Goal: Task Accomplishment & Management: Use online tool/utility

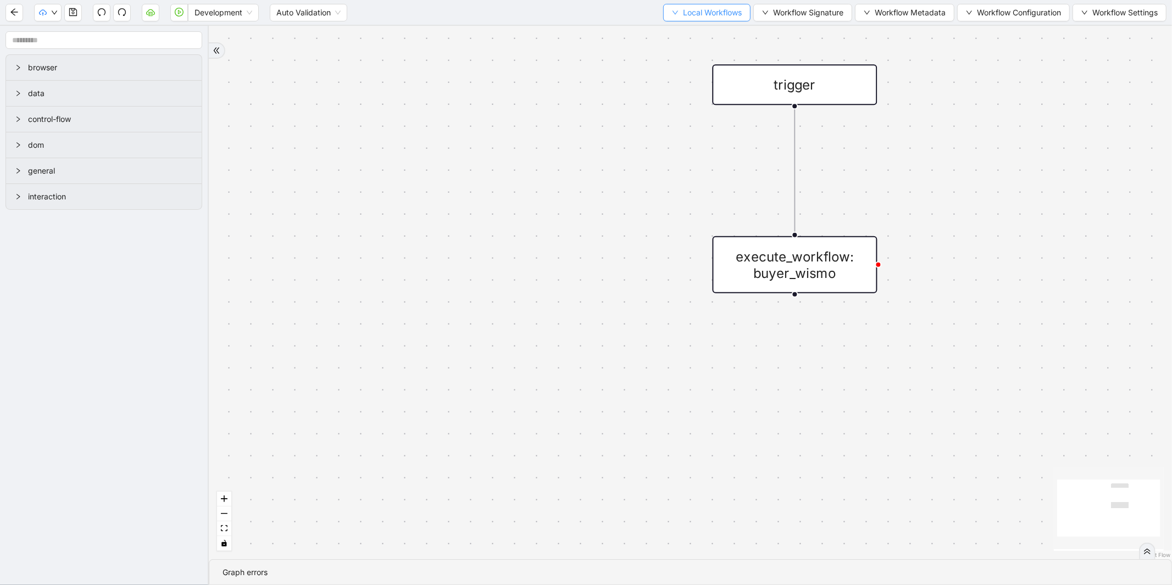
click at [707, 10] on span "Local Workflows" at bounding box center [712, 13] width 59 height 12
click at [693, 25] on li "Select" at bounding box center [702, 34] width 85 height 18
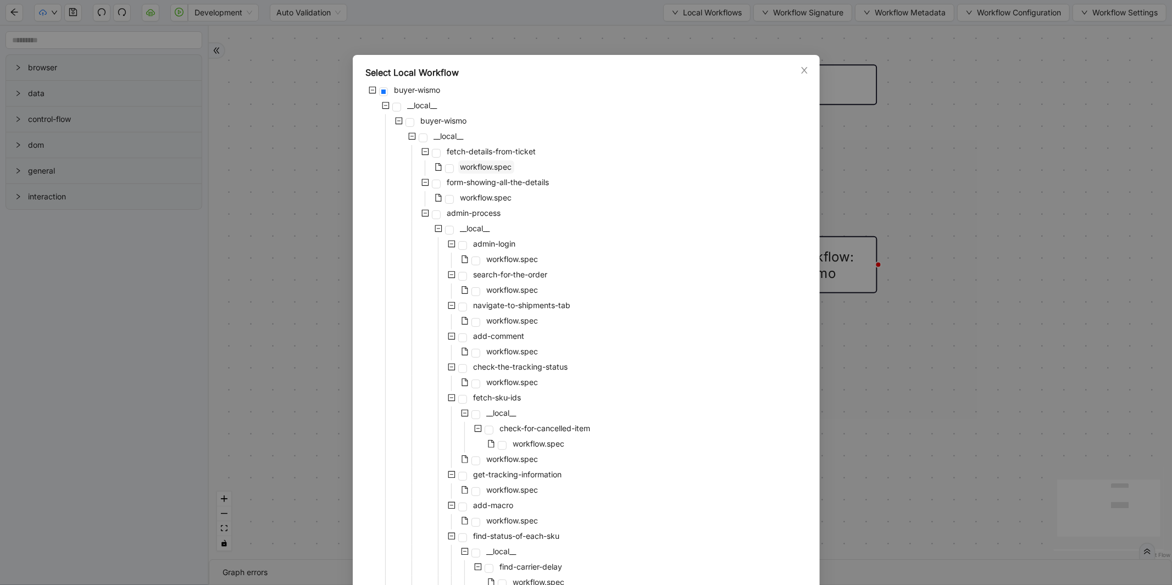
click at [504, 166] on span "workflow.spec" at bounding box center [487, 166] width 52 height 9
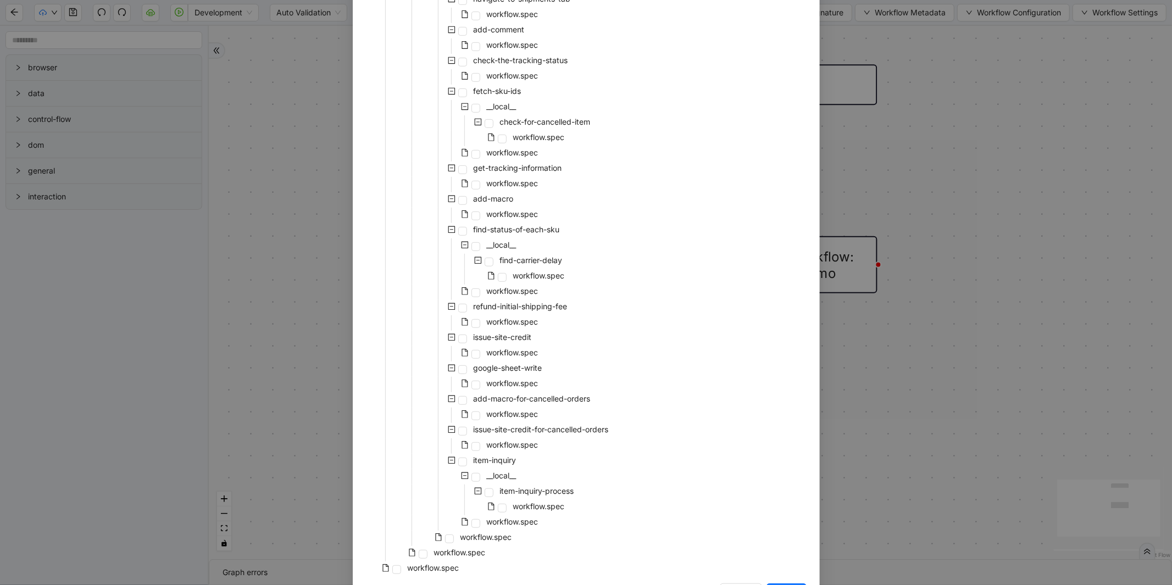
scroll to position [346, 0]
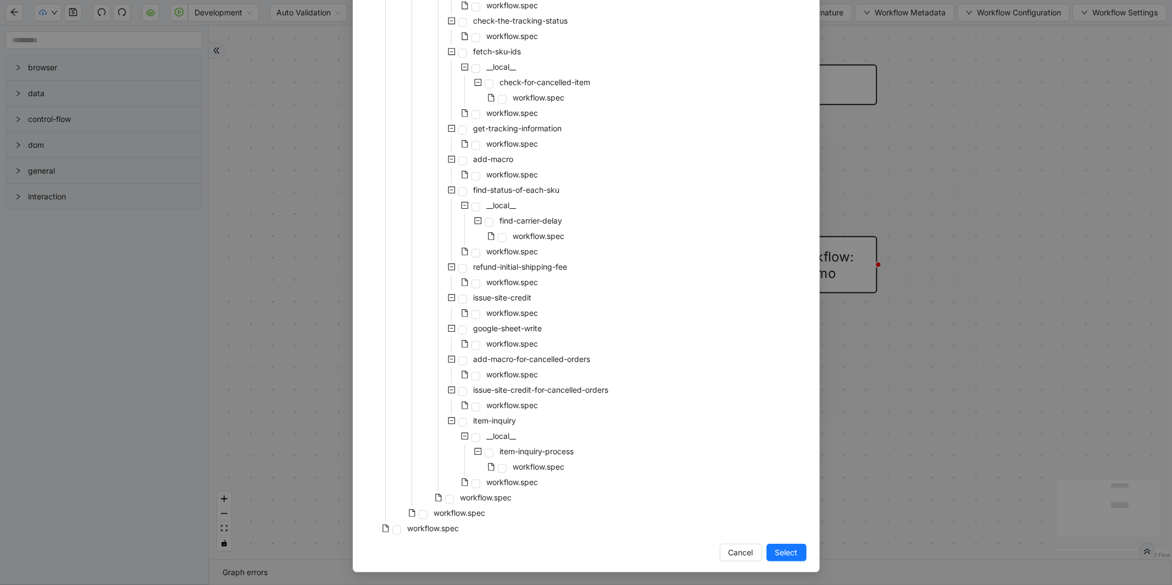
drag, startPoint x: 777, startPoint y: 548, endPoint x: 776, endPoint y: 211, distance: 336.9
click at [777, 548] on span "Select" at bounding box center [787, 553] width 23 height 12
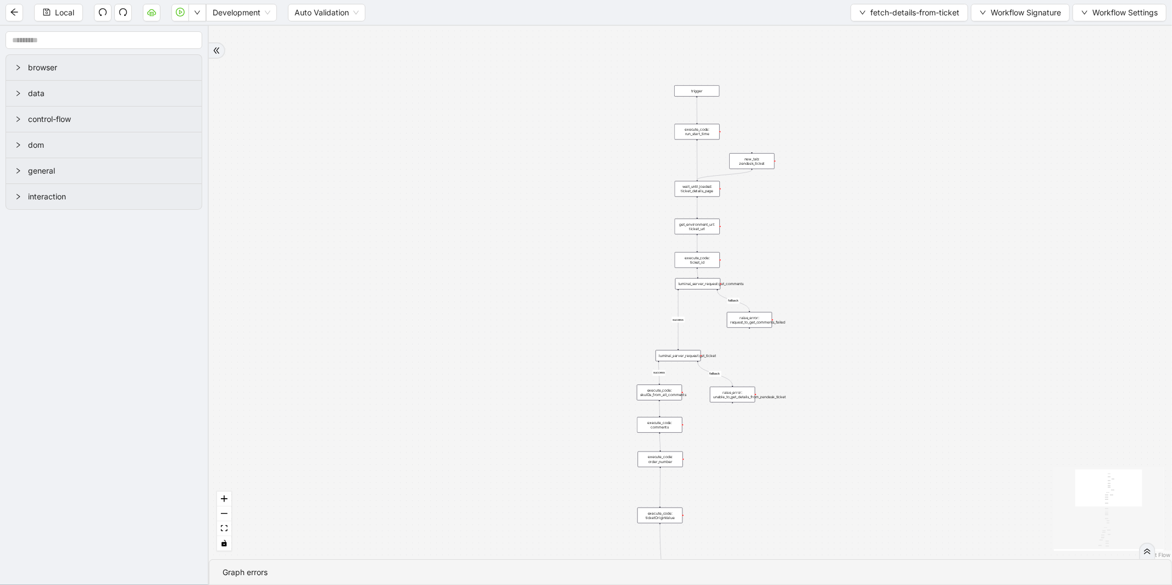
drag, startPoint x: 981, startPoint y: 121, endPoint x: 710, endPoint y: 323, distance: 337.8
click at [710, 323] on div "fallback fallback success success success fallback success fallback fallback as…" at bounding box center [691, 293] width 964 height 534
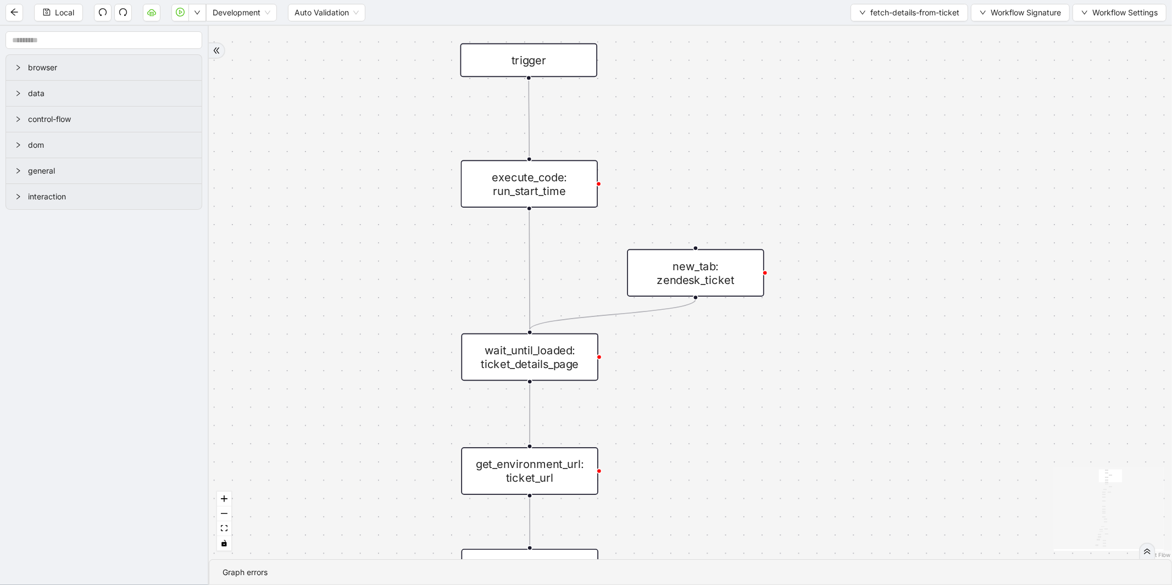
click at [556, 193] on div "execute_code: run_start_time" at bounding box center [529, 183] width 137 height 47
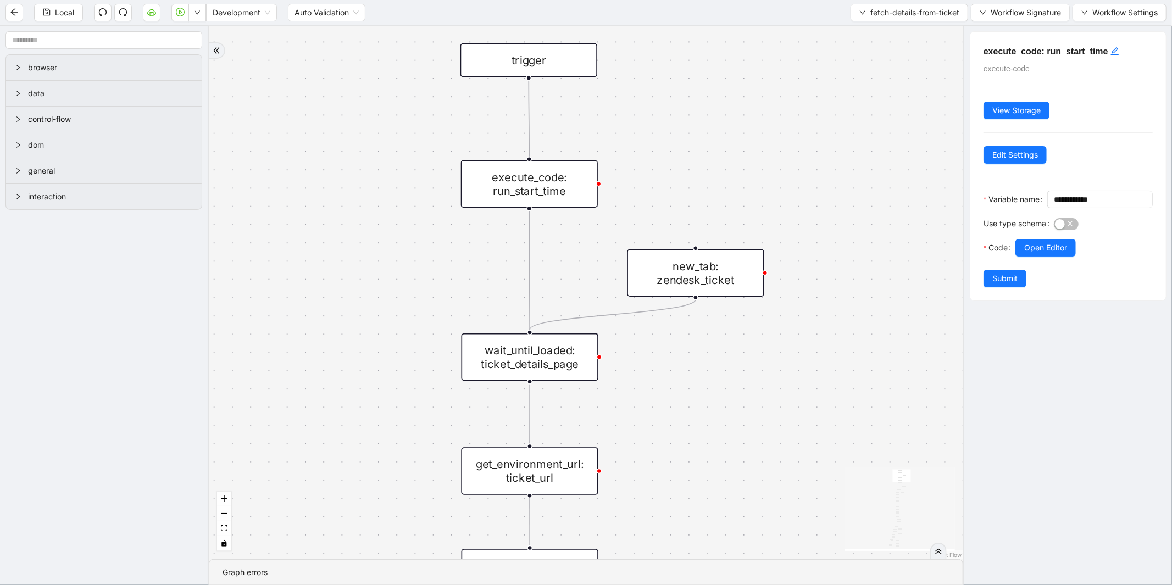
click at [558, 350] on div "wait_until_loaded: ticket_details_page" at bounding box center [530, 357] width 137 height 47
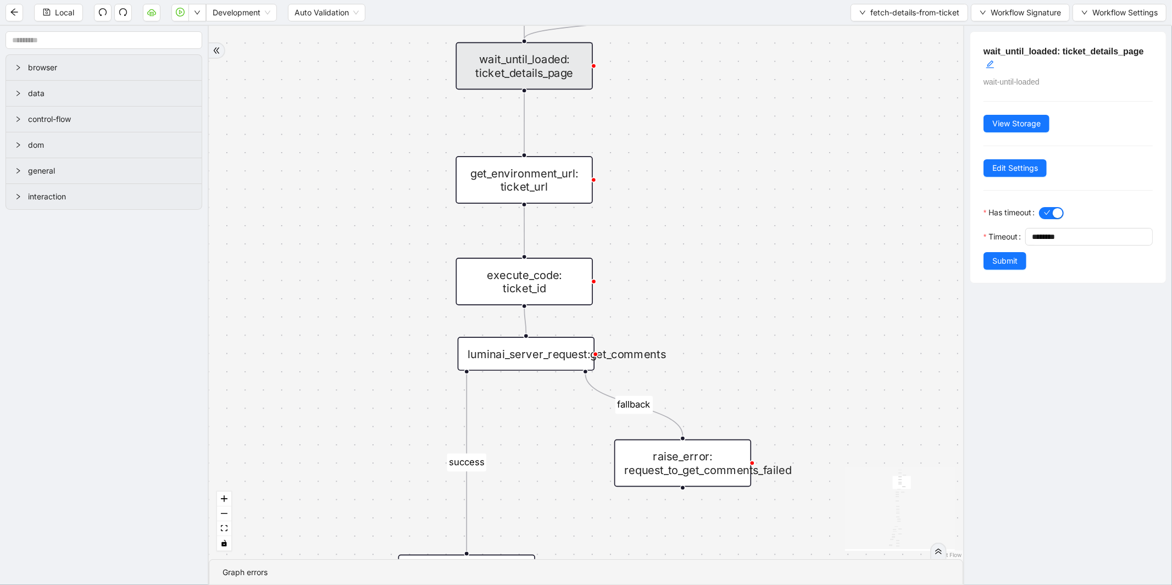
drag, startPoint x: 669, startPoint y: 424, endPoint x: 664, endPoint y: 133, distance: 291.4
click at [664, 133] on div "fallback fallback success success success fallback success fallback fallback as…" at bounding box center [586, 293] width 755 height 534
click at [574, 273] on div "execute_code: ticket_id" at bounding box center [524, 281] width 137 height 47
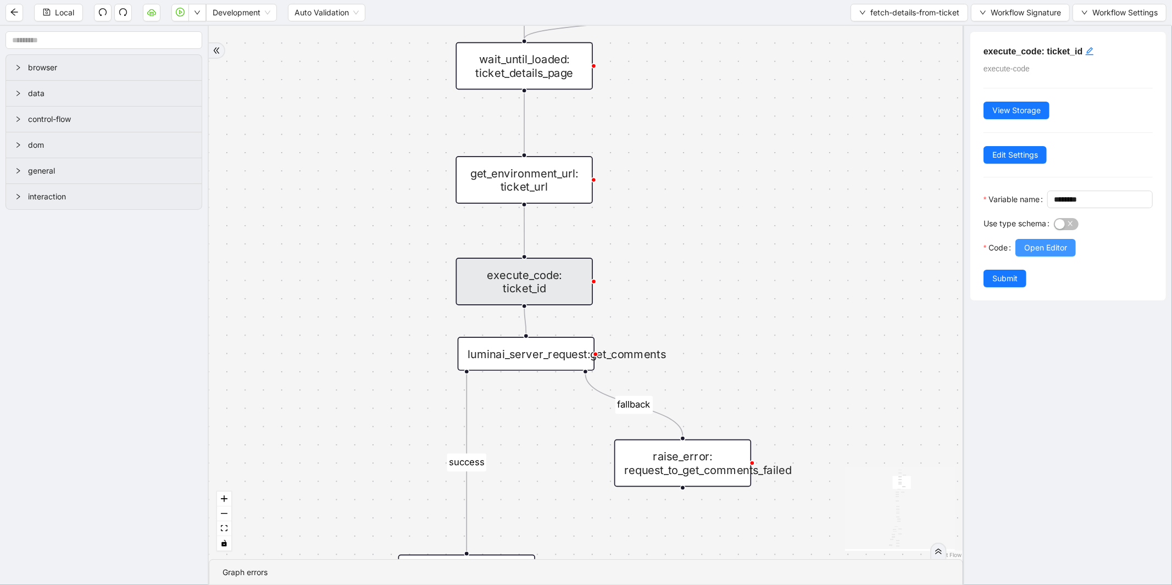
click at [1037, 254] on span "Open Editor" at bounding box center [1046, 248] width 43 height 12
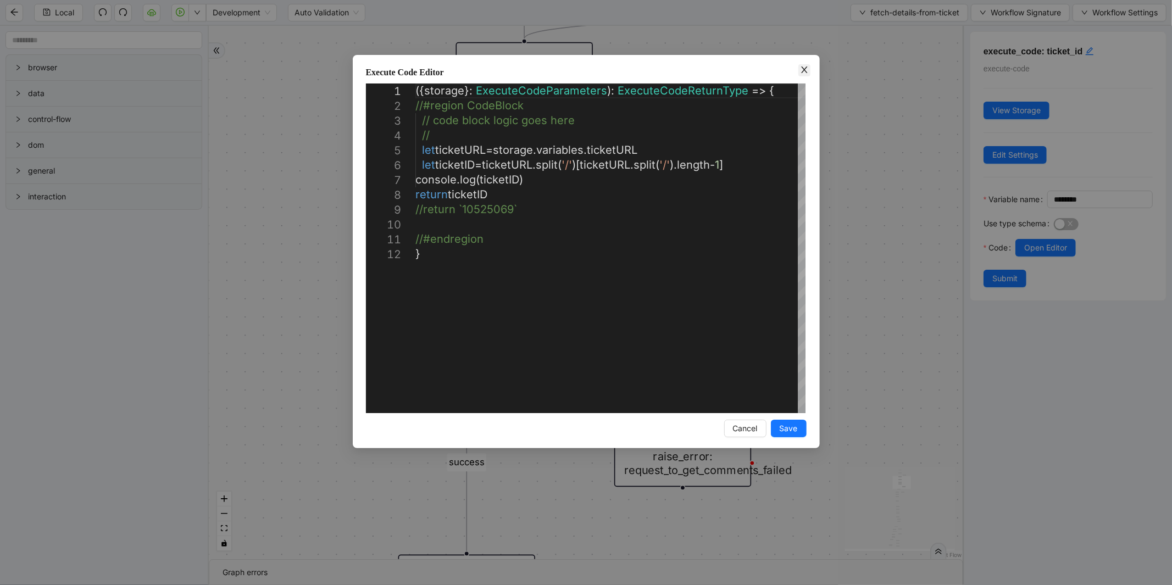
click at [800, 68] on icon "close" at bounding box center [804, 69] width 9 height 9
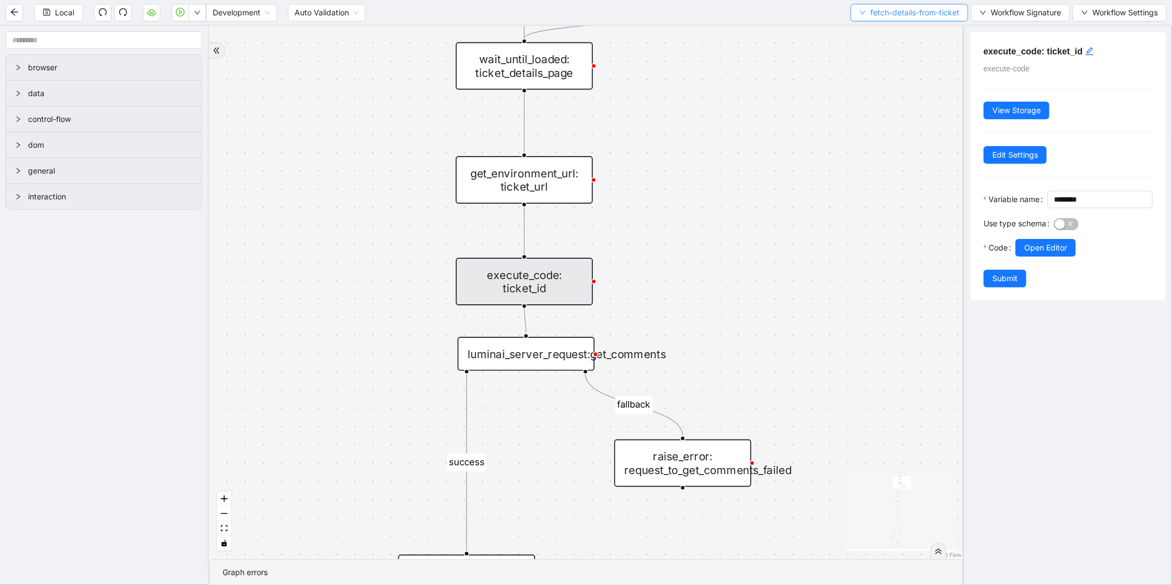
click at [889, 16] on span "fetch-details-from-ticket" at bounding box center [915, 13] width 89 height 12
click at [874, 30] on span "Select" at bounding box center [908, 33] width 102 height 12
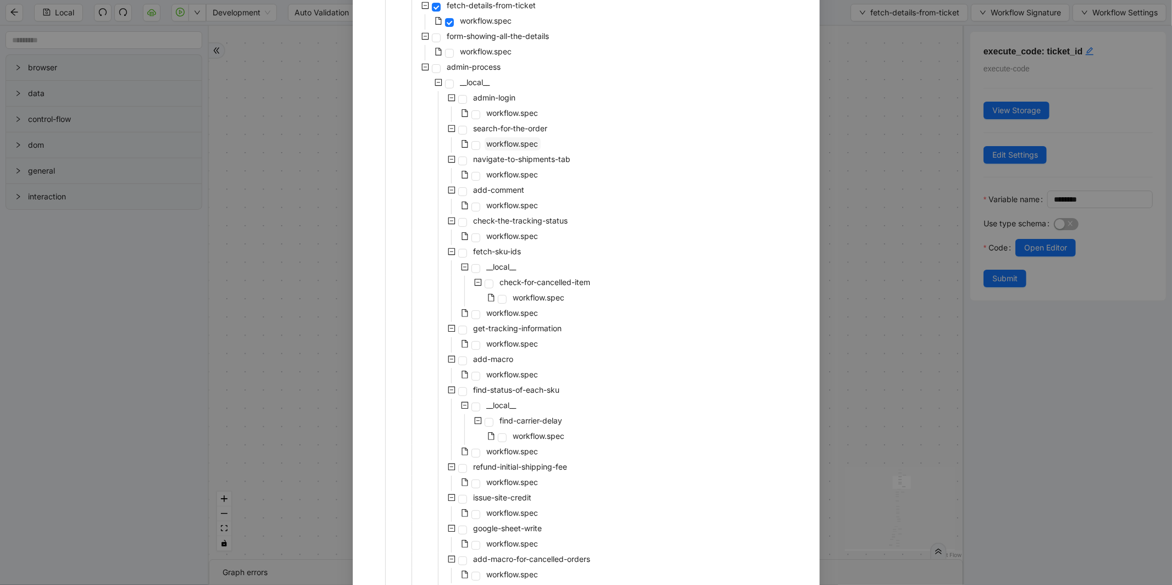
scroll to position [0, 0]
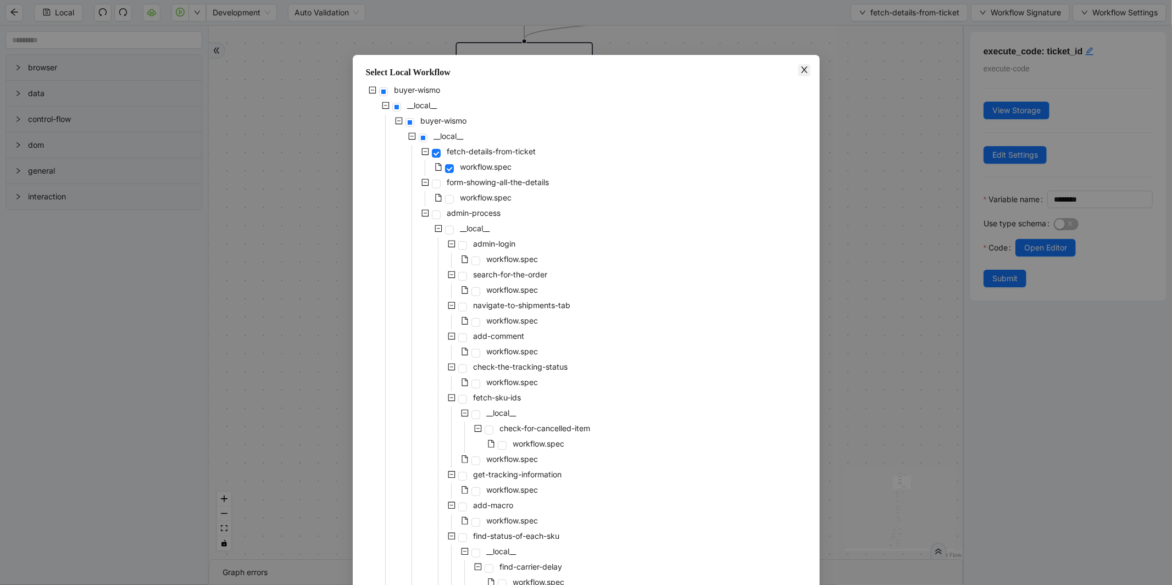
click at [805, 73] on span "Close" at bounding box center [805, 70] width 12 height 12
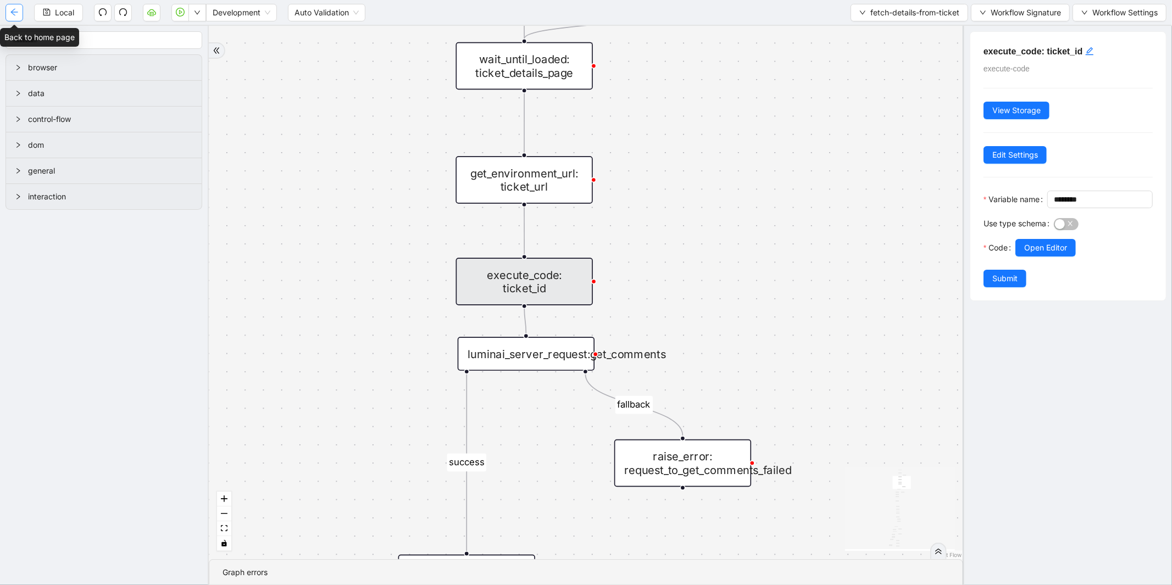
click at [11, 5] on button "button" at bounding box center [14, 13] width 18 height 18
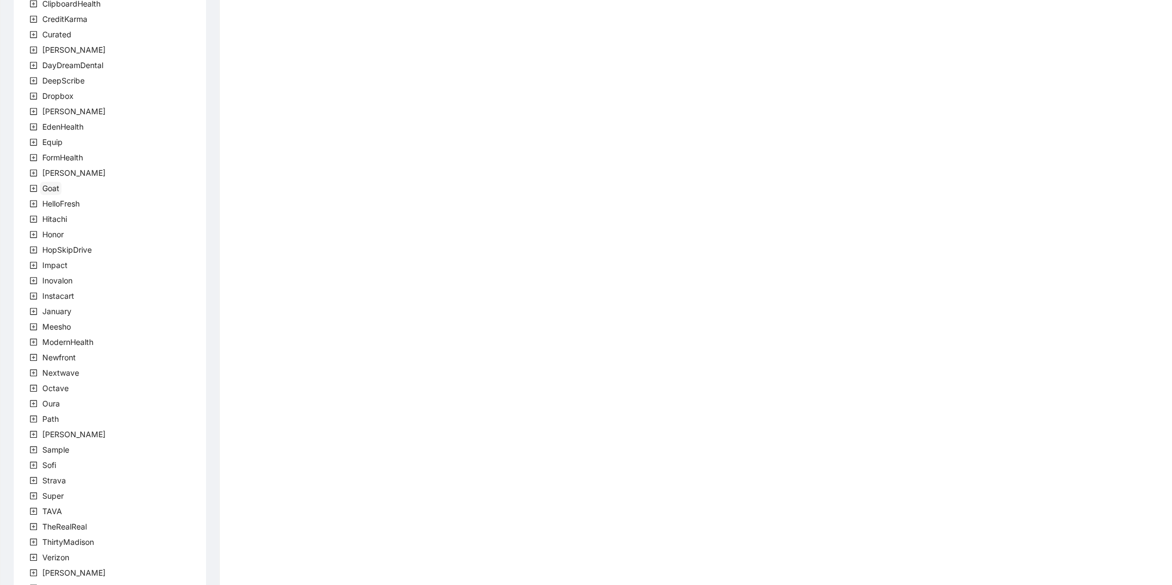
scroll to position [126, 0]
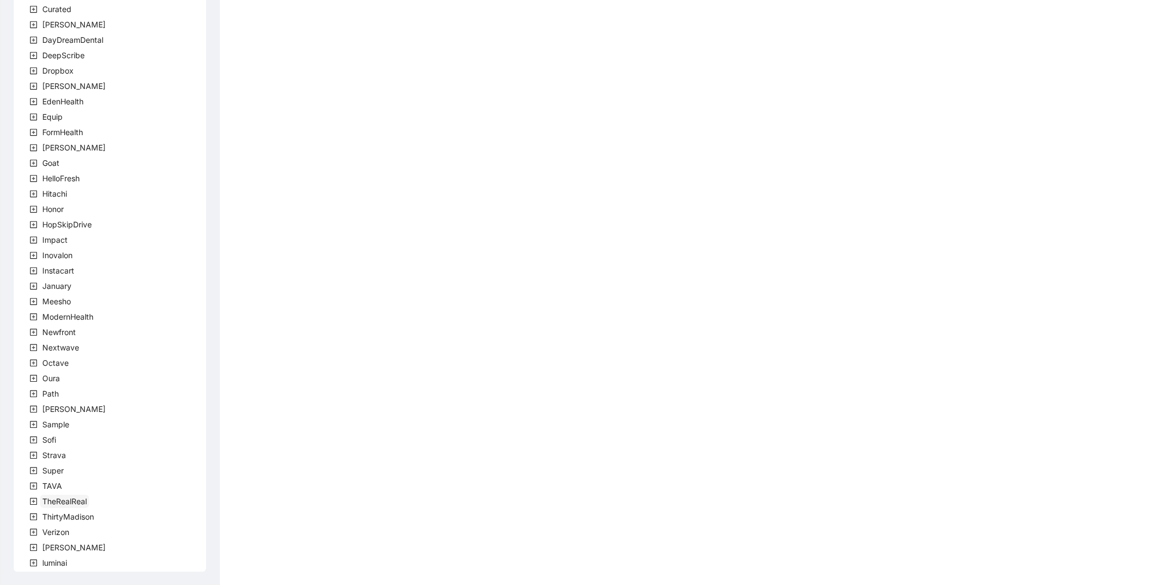
click at [68, 501] on span "TheRealReal" at bounding box center [64, 501] width 45 height 9
click at [59, 514] on span "team" at bounding box center [65, 516] width 18 height 9
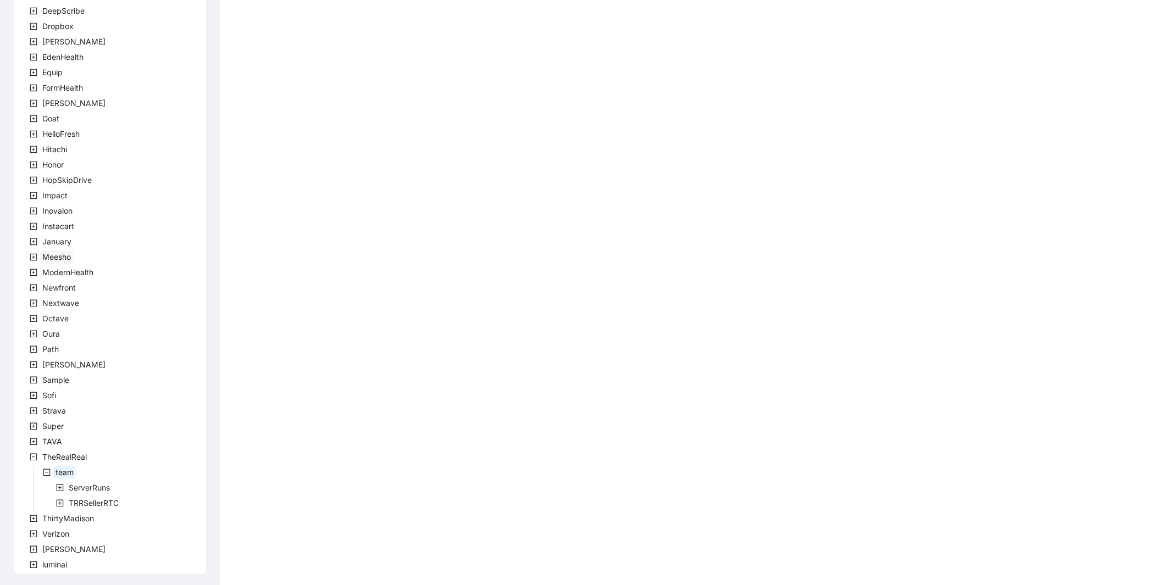
scroll to position [173, 0]
click at [88, 502] on span "TRRSellerRTC" at bounding box center [94, 501] width 50 height 9
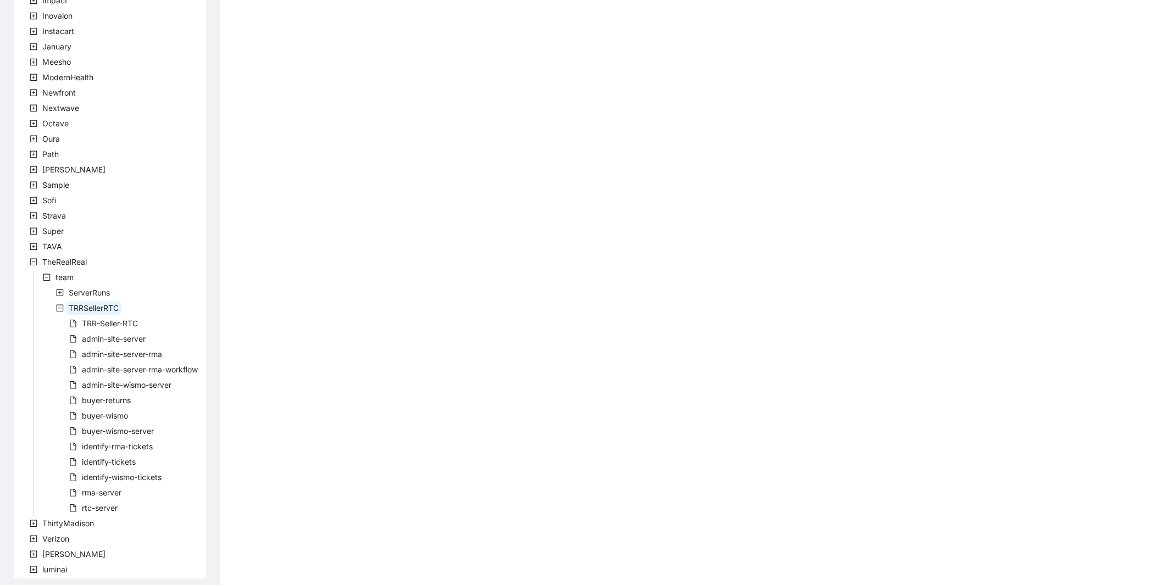
scroll to position [372, 0]
click at [108, 403] on span "buyer-wismo" at bounding box center [105, 409] width 51 height 13
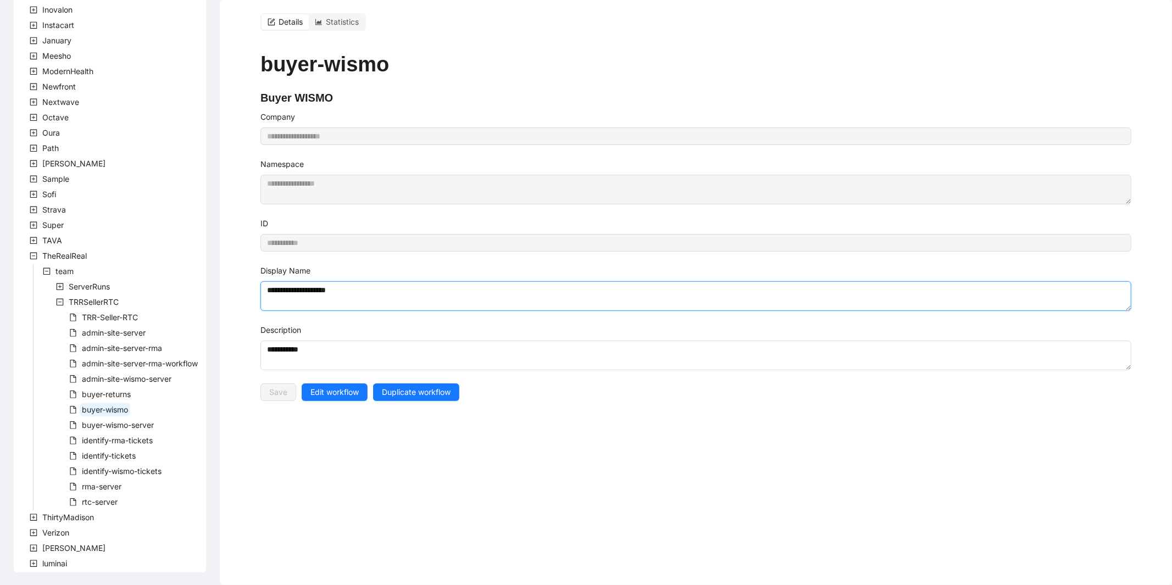
drag, startPoint x: 378, startPoint y: 295, endPoint x: 250, endPoint y: 288, distance: 127.7
click at [250, 288] on div "**********" at bounding box center [696, 279] width 898 height 558
paste textarea "*****"
type textarea "**********"
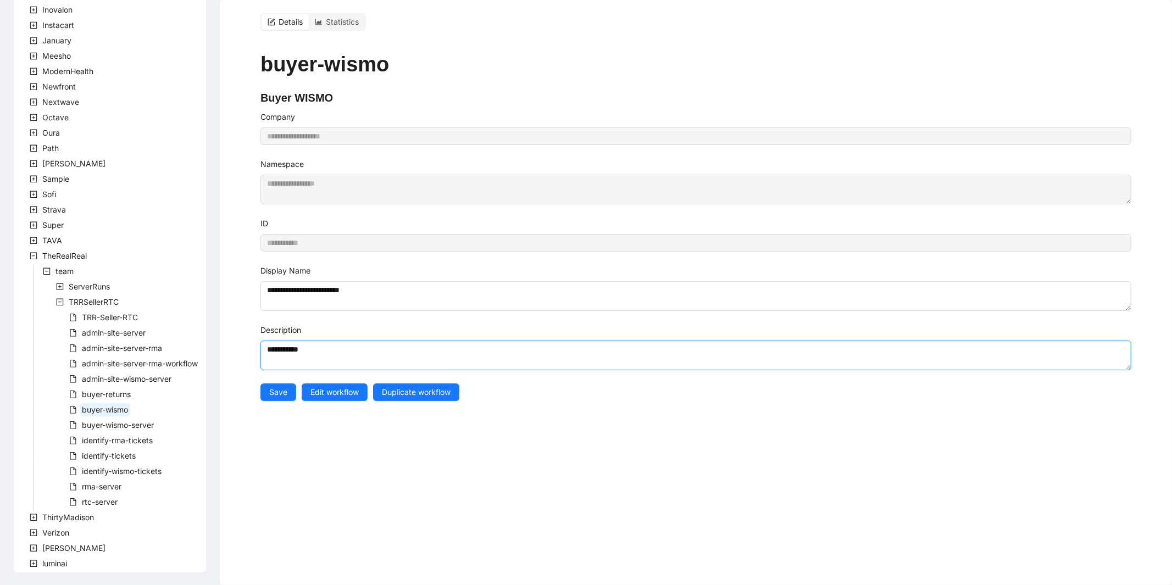
drag, startPoint x: 319, startPoint y: 348, endPoint x: 257, endPoint y: 348, distance: 62.1
click at [257, 348] on div "**********" at bounding box center [696, 279] width 898 height 558
paste textarea "**********"
type textarea "**********"
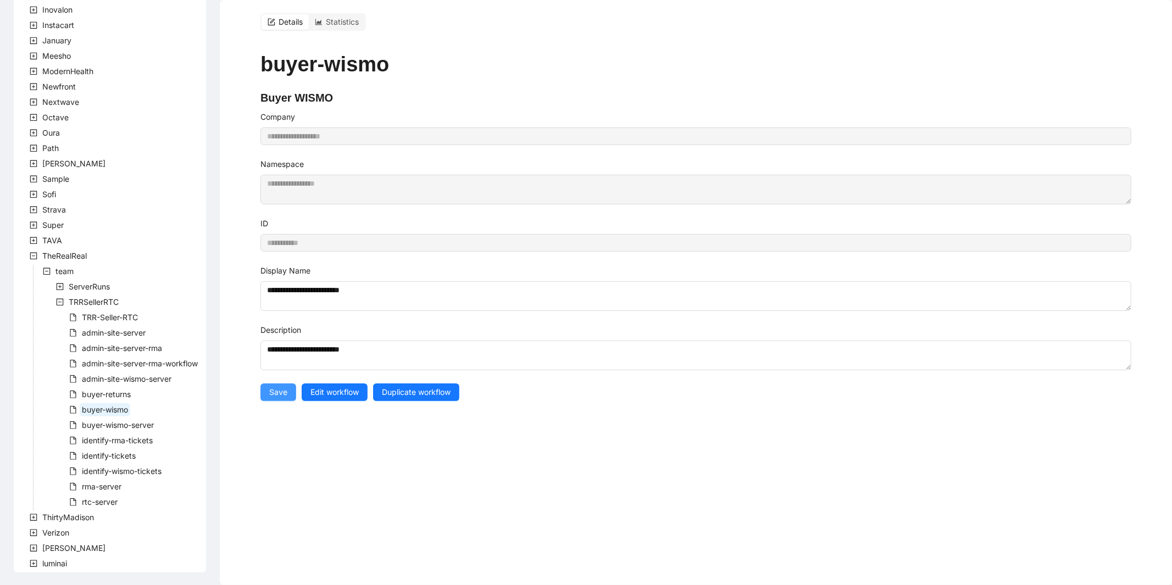
click at [272, 397] on span "Save" at bounding box center [278, 392] width 18 height 12
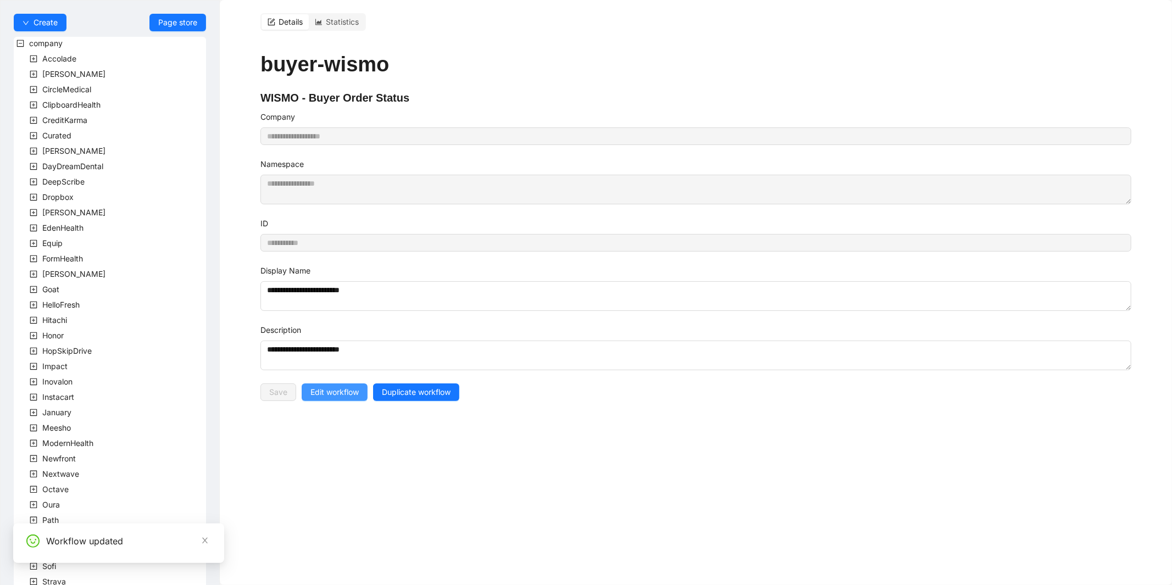
click at [331, 392] on span "Edit workflow" at bounding box center [335, 392] width 48 height 12
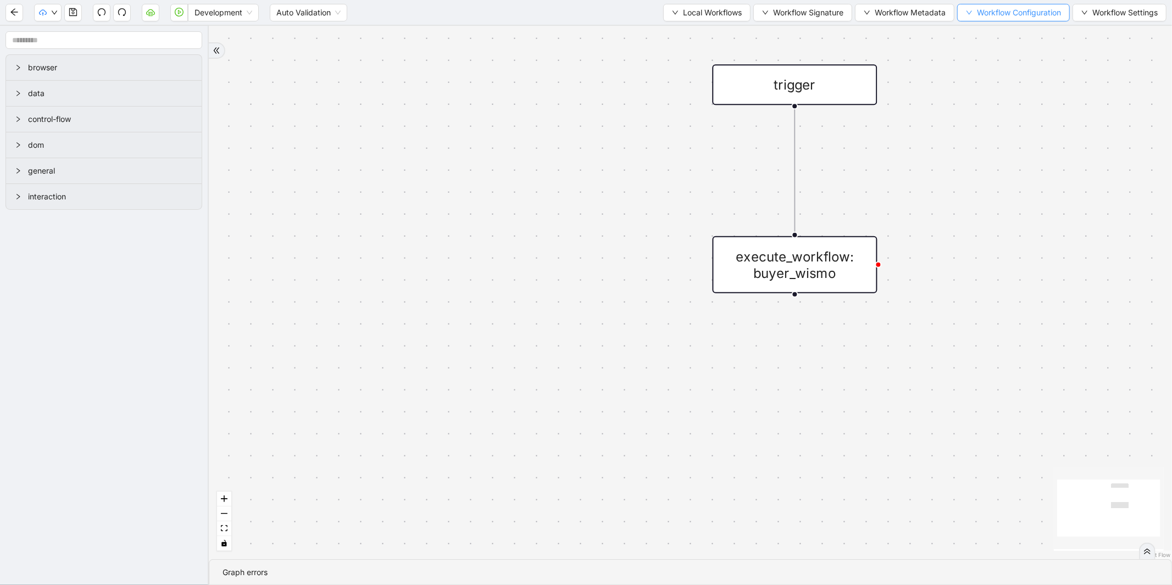
click at [1021, 12] on span "Workflow Configuration" at bounding box center [1019, 13] width 84 height 12
click at [991, 57] on li "Value" at bounding box center [1011, 51] width 109 height 18
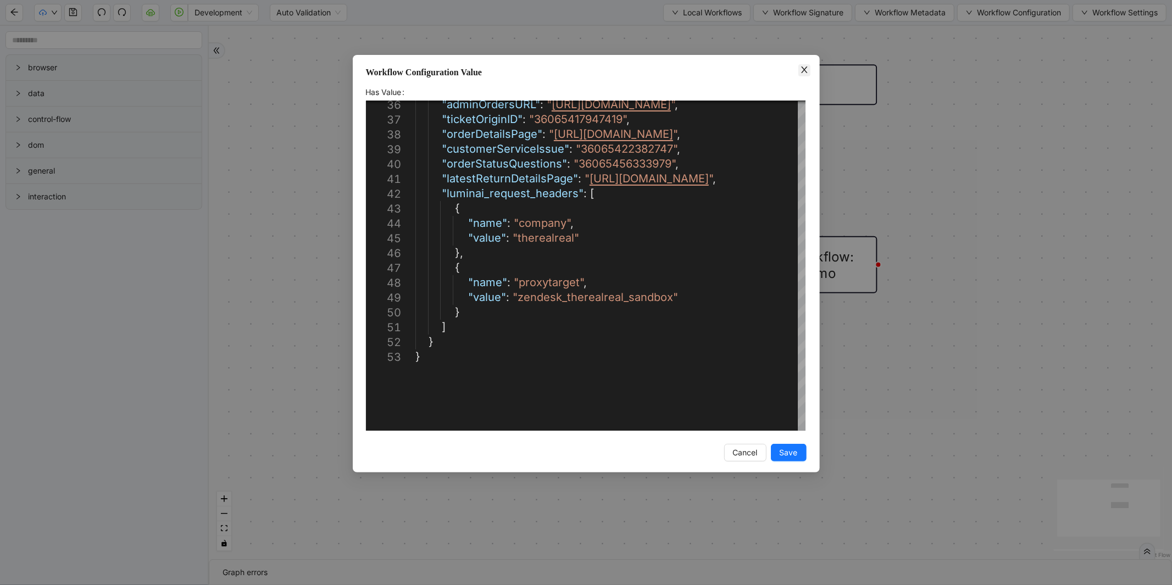
click at [803, 65] on icon "close" at bounding box center [804, 69] width 9 height 9
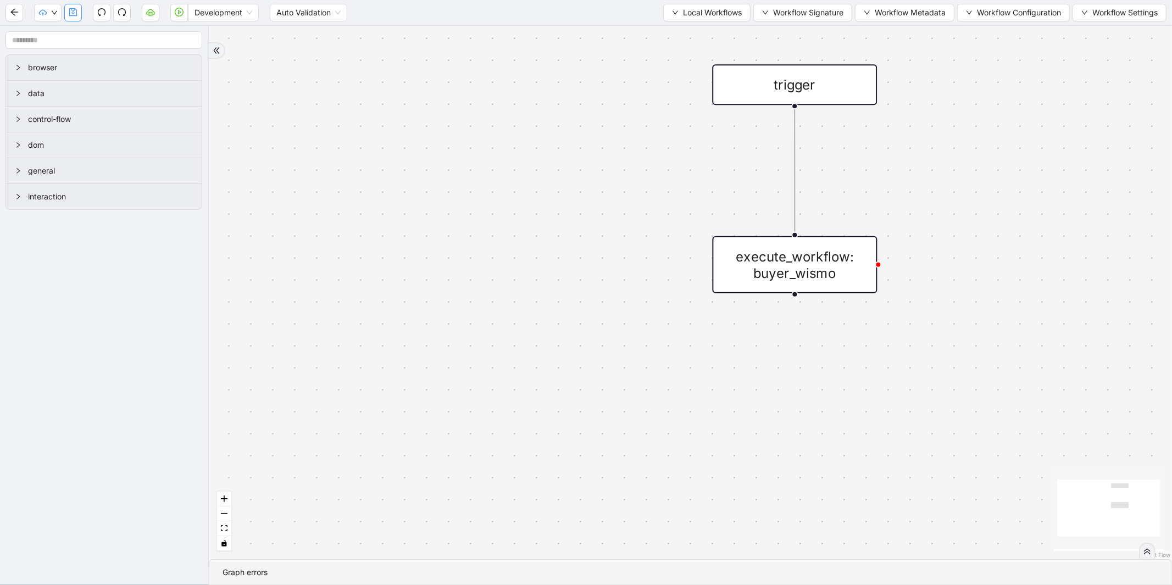
click at [70, 14] on icon "save" at bounding box center [73, 12] width 9 height 9
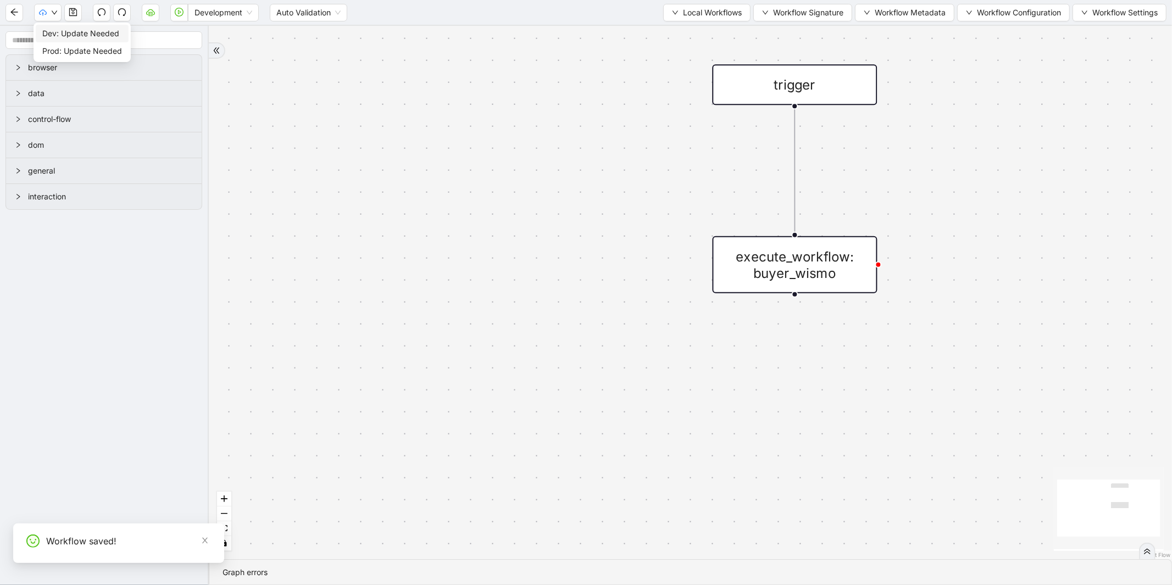
click at [53, 34] on span "Dev: Update Needed" at bounding box center [82, 33] width 80 height 12
click at [74, 52] on span "Prod: Update Needed" at bounding box center [82, 51] width 80 height 12
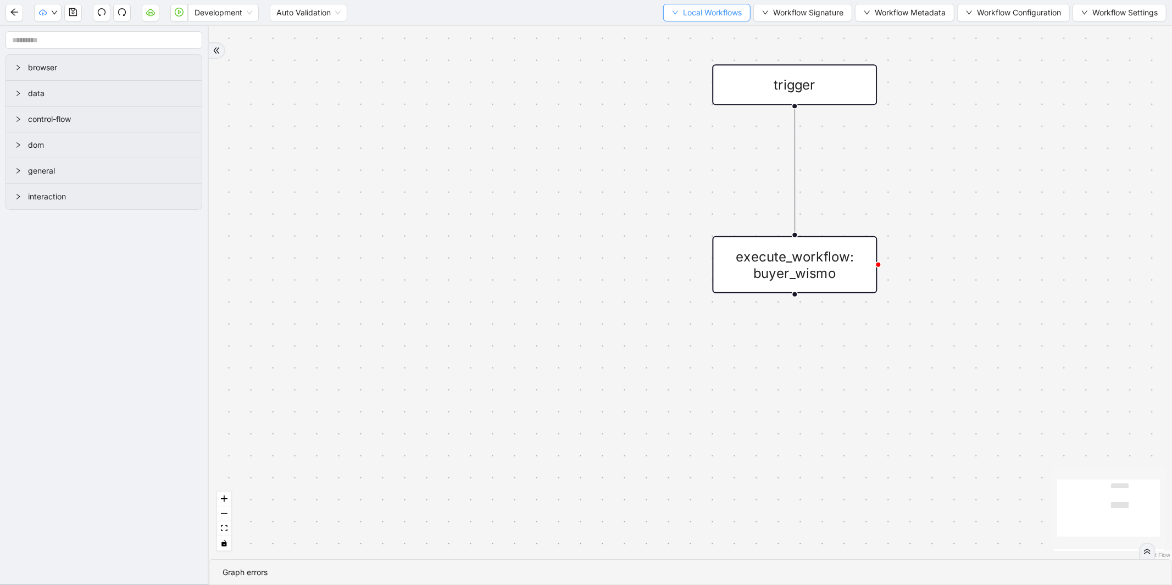
click at [672, 18] on button "Local Workflows" at bounding box center [706, 13] width 87 height 18
click at [669, 28] on span "Select" at bounding box center [704, 33] width 70 height 12
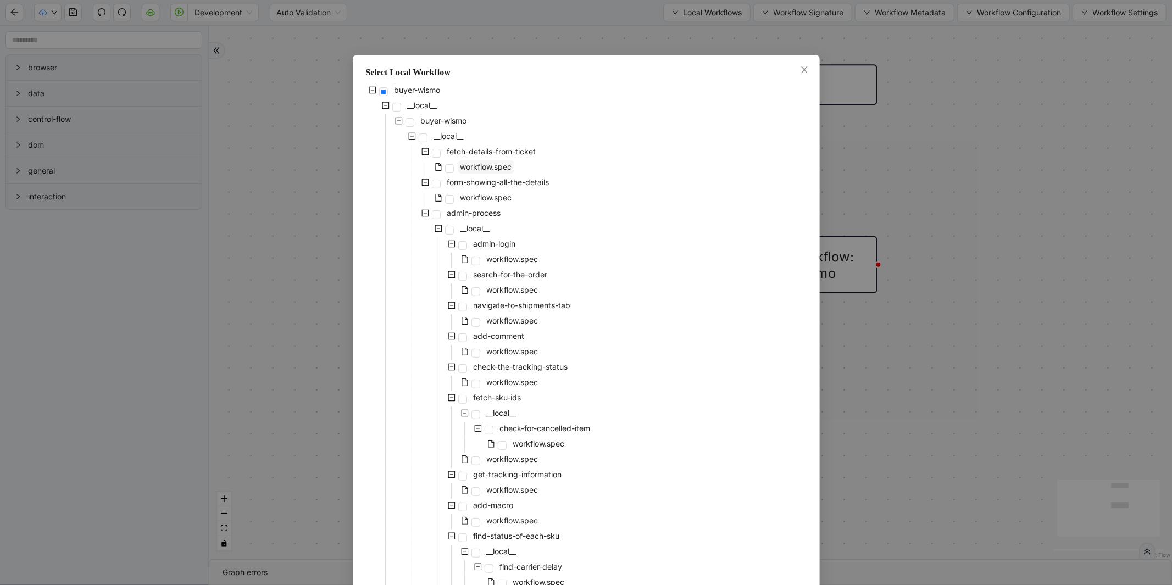
click at [490, 172] on span "workflow.spec" at bounding box center [486, 166] width 56 height 13
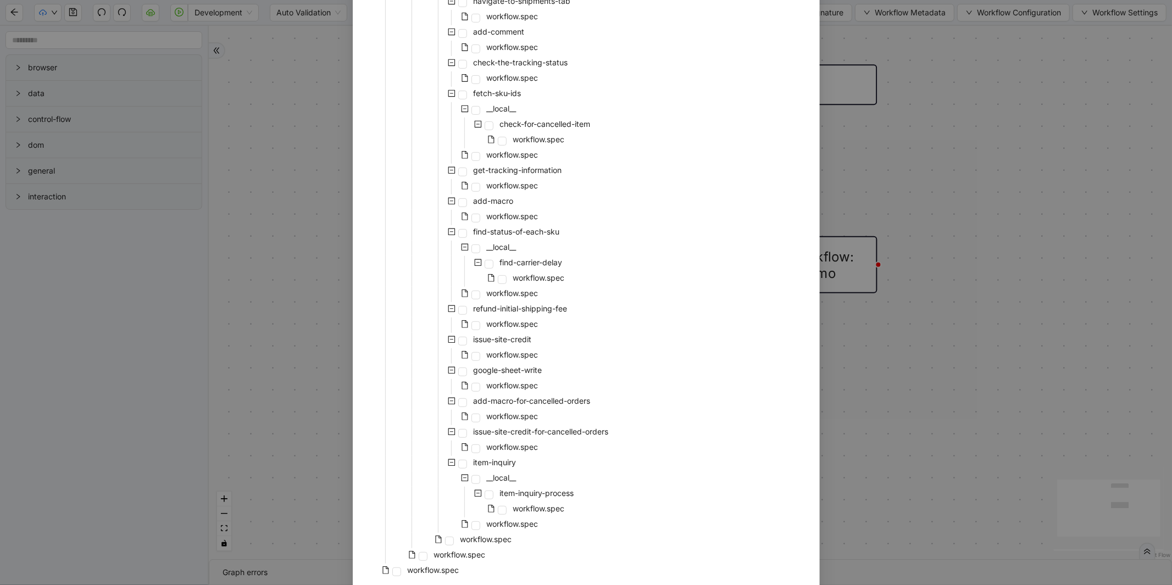
scroll to position [346, 0]
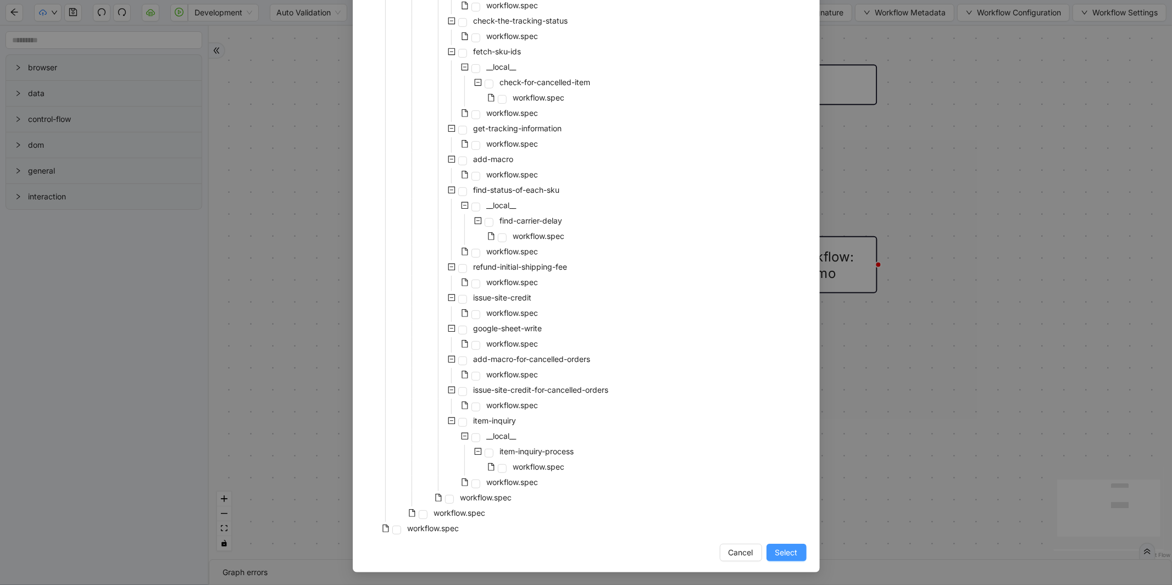
click at [783, 548] on span "Select" at bounding box center [787, 553] width 23 height 12
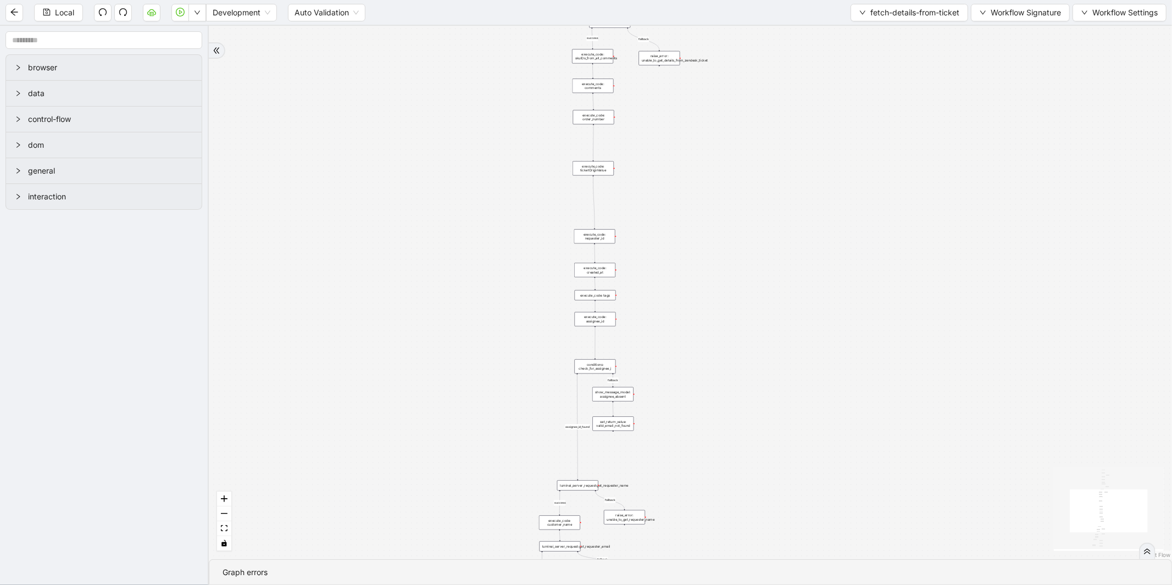
drag, startPoint x: 673, startPoint y: 259, endPoint x: 486, endPoint y: 19, distance: 305.1
click at [486, 19] on section "Local Development Auto Validation fetch-details-from-ticket Workflow Signature …" at bounding box center [586, 292] width 1172 height 585
drag, startPoint x: 677, startPoint y: 347, endPoint x: 645, endPoint y: 71, distance: 277.8
click at [645, 71] on div "fallback fallback success success success fallback success fallback fallback as…" at bounding box center [691, 293] width 964 height 534
drag, startPoint x: 549, startPoint y: 355, endPoint x: 540, endPoint y: 214, distance: 140.4
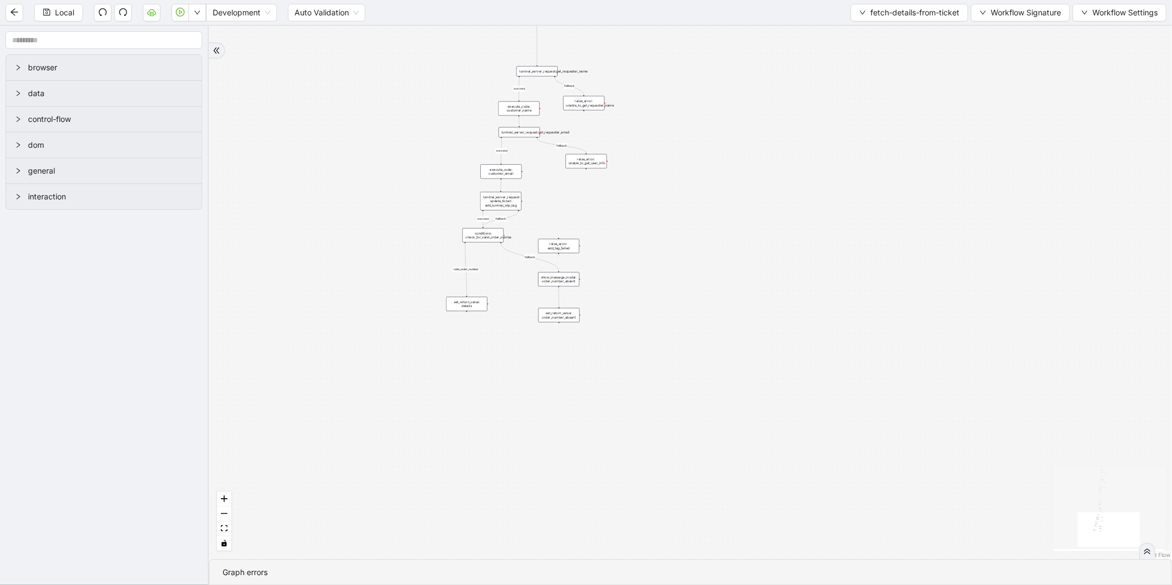
click at [540, 214] on div "fallback fallback success success success fallback success fallback fallback as…" at bounding box center [691, 293] width 964 height 534
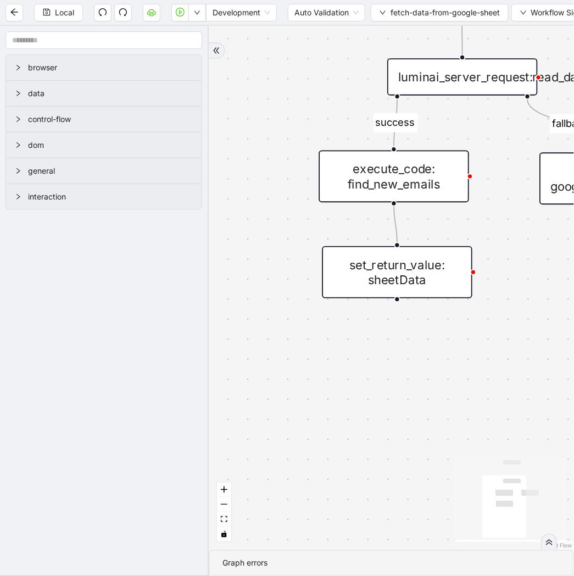
click at [142, 17] on div "Local Development Auto Validation fetch-data-from-google-sheet Workflow Signatu…" at bounding box center [287, 12] width 574 height 25
click at [146, 17] on button "button" at bounding box center [152, 13] width 18 height 18
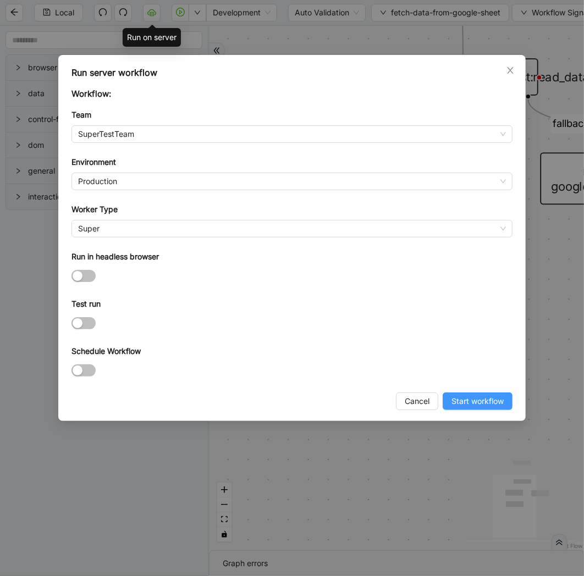
click at [486, 405] on span "Start workflow" at bounding box center [477, 401] width 52 height 12
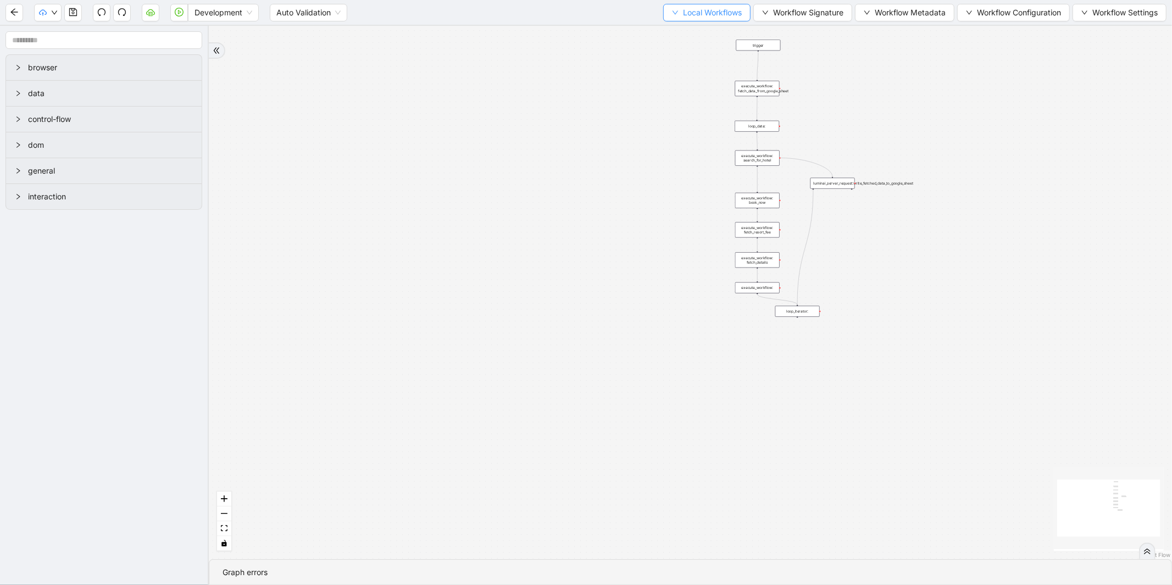
click at [693, 9] on span "Local Workflows" at bounding box center [712, 13] width 59 height 12
click at [667, 30] on span "Select" at bounding box center [701, 33] width 71 height 12
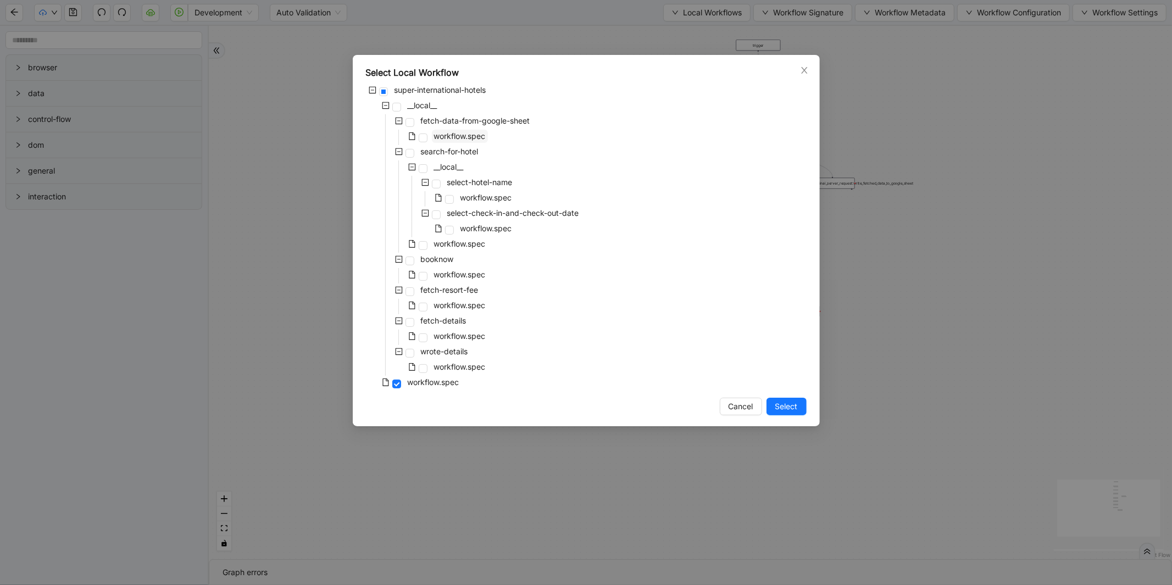
click at [462, 140] on span "workflow.spec" at bounding box center [460, 135] width 52 height 9
click at [779, 402] on span "Select" at bounding box center [787, 407] width 23 height 12
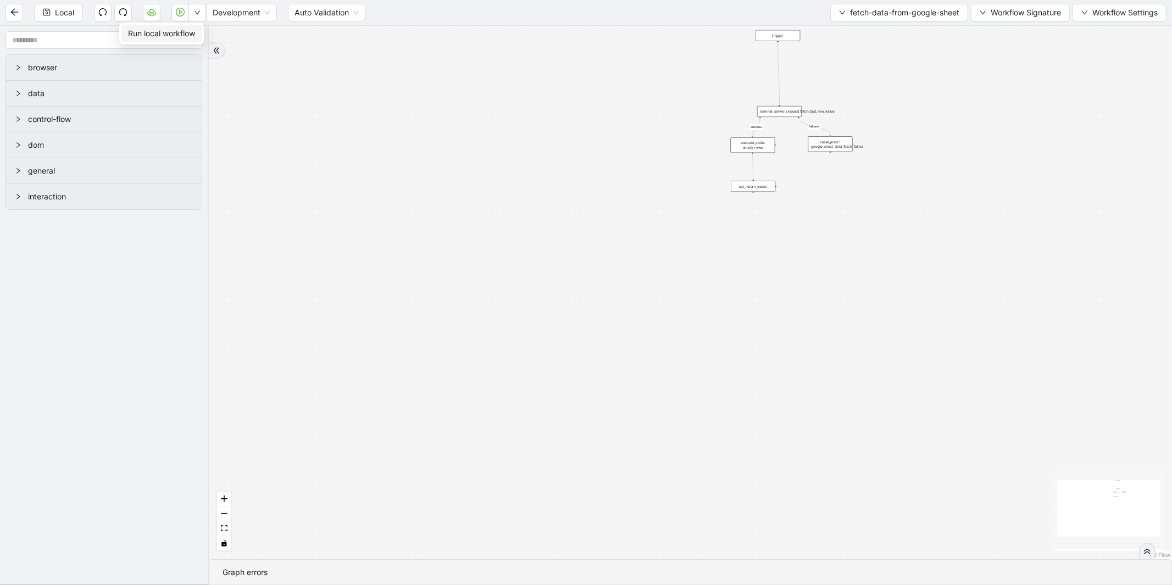
click at [185, 30] on span "Run local workflow" at bounding box center [161, 33] width 67 height 12
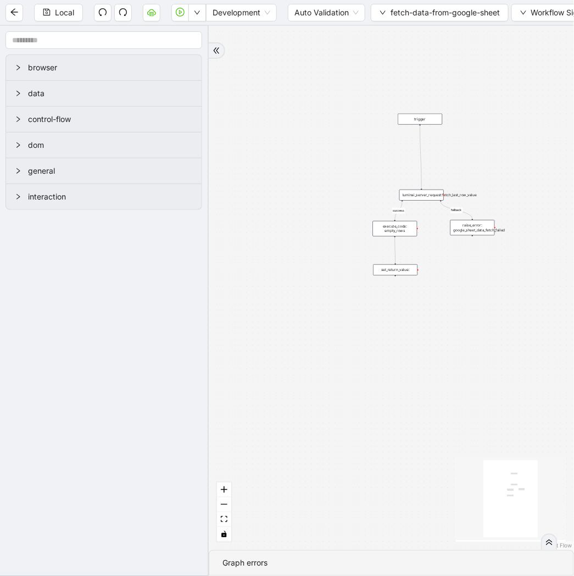
drag, startPoint x: 150, startPoint y: 224, endPoint x: 154, endPoint y: 220, distance: 5.8
click at [146, 224] on section "browser data control-flow dom general interaction fallback success trigger rais…" at bounding box center [287, 301] width 574 height 550
click at [149, 8] on icon "cloud-server" at bounding box center [151, 12] width 9 height 9
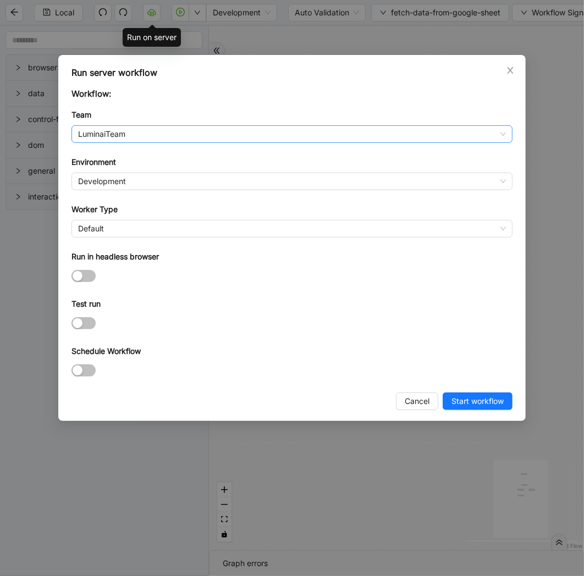
click at [123, 135] on span "LuminaiTeam" at bounding box center [292, 134] width 428 height 16
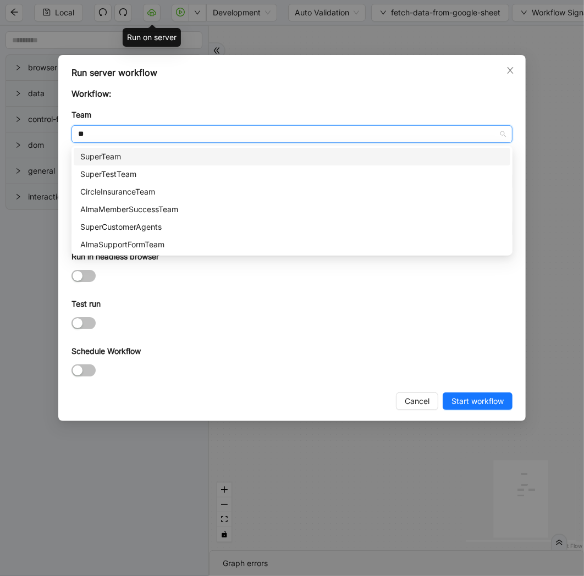
type input "***"
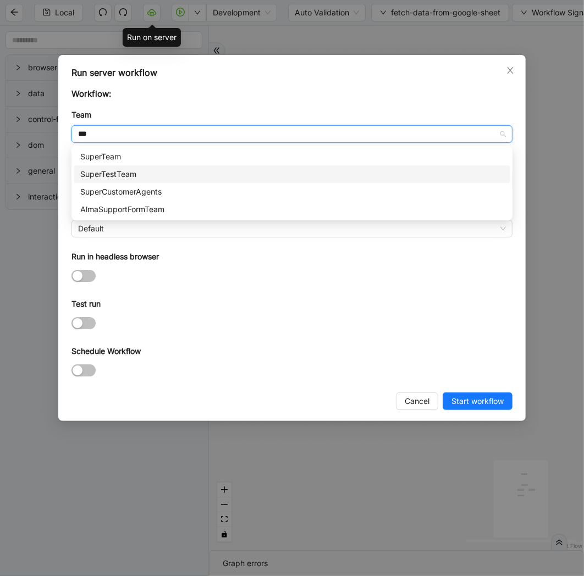
click at [152, 171] on div "SuperTestTeam" at bounding box center [291, 174] width 423 height 12
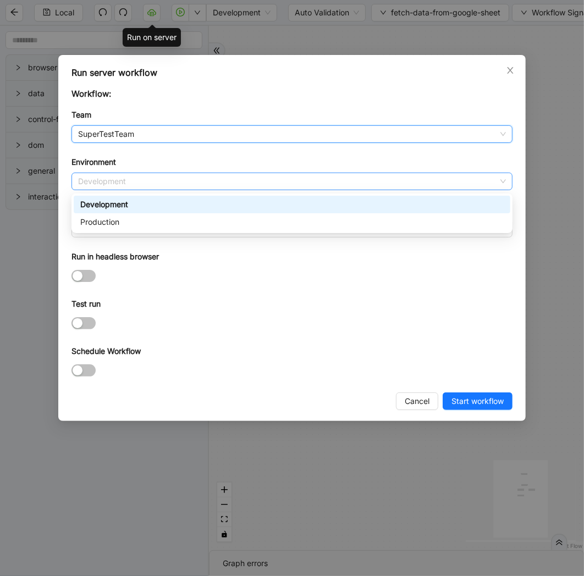
click at [121, 184] on span "Development" at bounding box center [292, 181] width 428 height 16
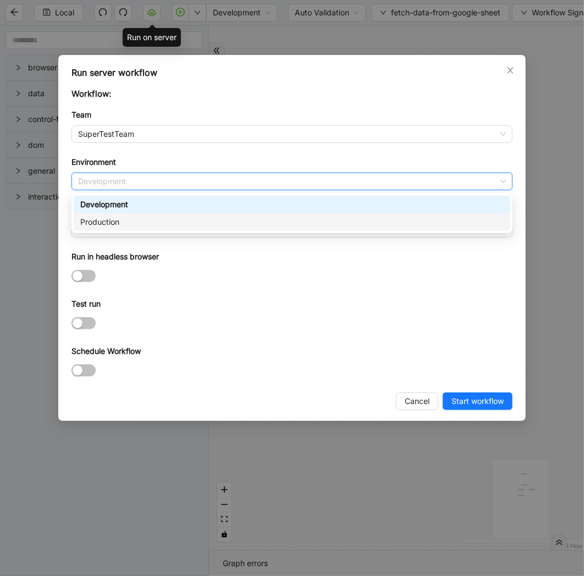
click at [118, 225] on div "Production" at bounding box center [291, 222] width 423 height 12
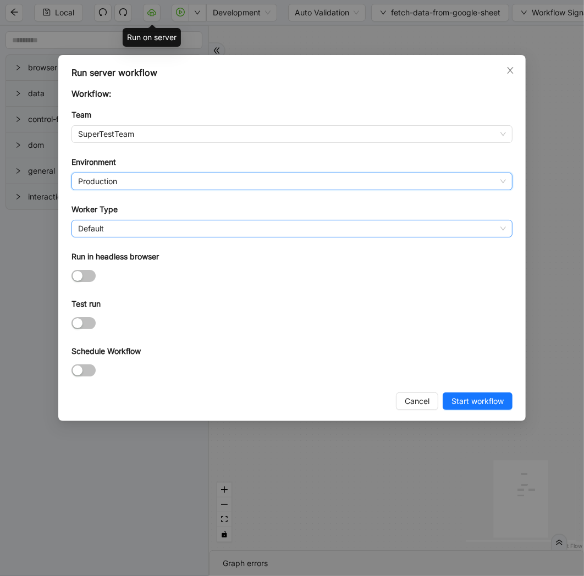
click at [117, 227] on span "Default" at bounding box center [292, 228] width 428 height 16
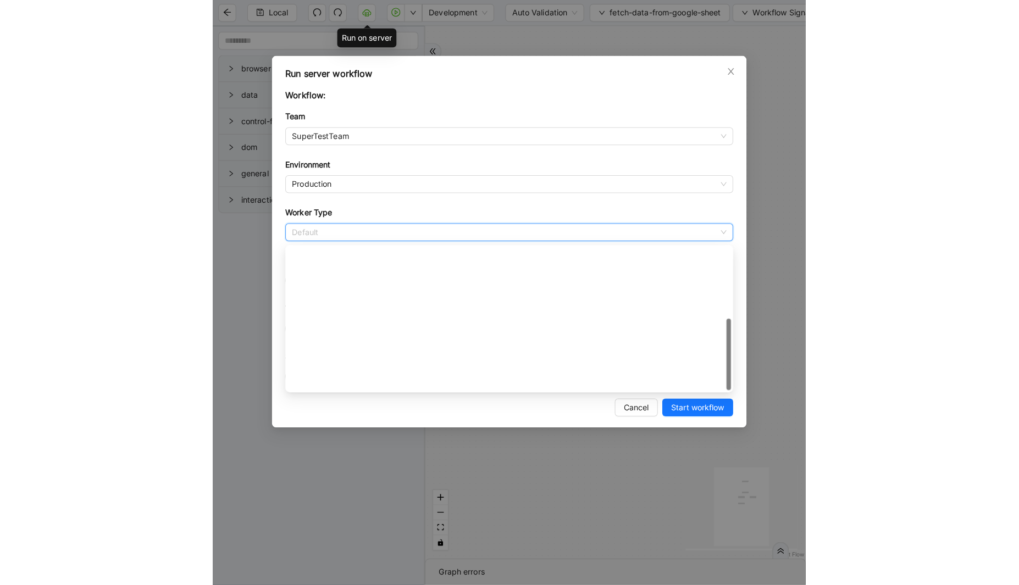
scroll to position [158, 0]
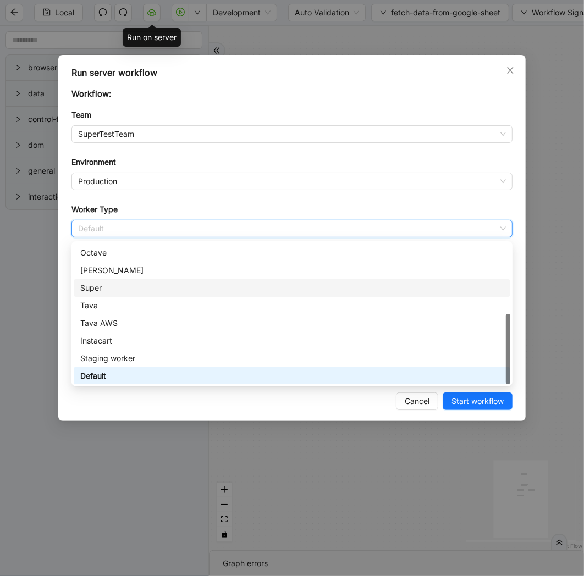
click at [118, 284] on div "Super" at bounding box center [291, 288] width 423 height 12
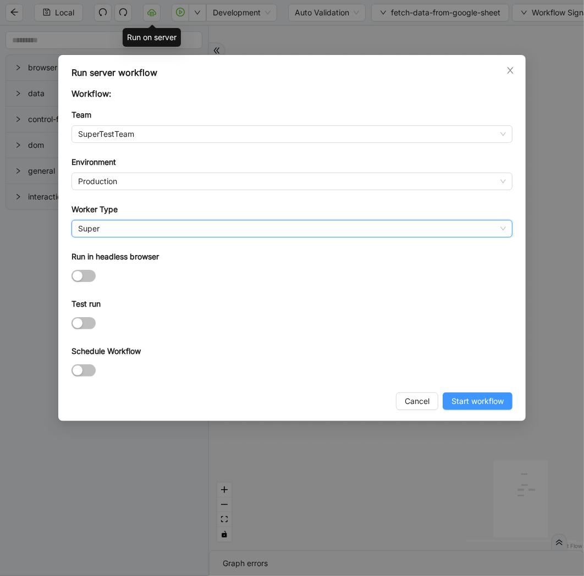
click at [469, 397] on button "Start workflow" at bounding box center [477, 401] width 70 height 18
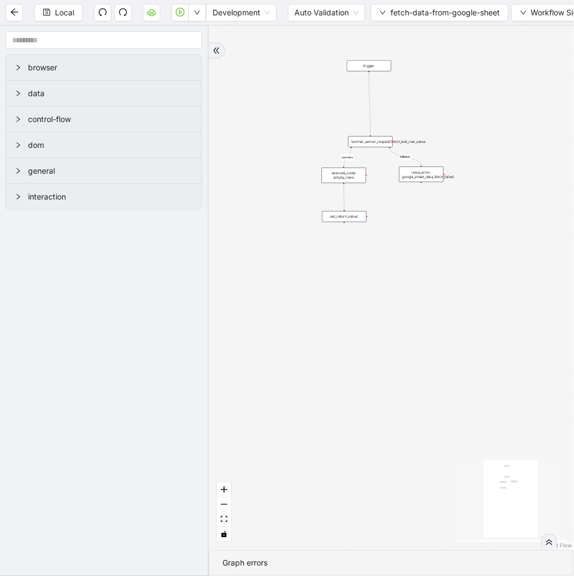
drag, startPoint x: 479, startPoint y: 122, endPoint x: 424, endPoint y: 66, distance: 78.5
click at [424, 66] on div "fallback success trigger raise_error: google_sheet_data_fetch_failed luminai_se…" at bounding box center [392, 288] width 366 height 524
click at [422, 13] on span "fetch-data-from-google-sheet" at bounding box center [445, 13] width 109 height 12
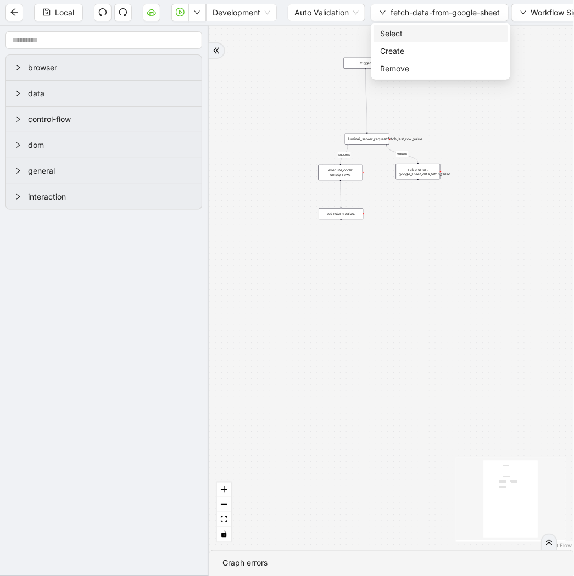
click at [422, 26] on li "Select" at bounding box center [441, 34] width 135 height 18
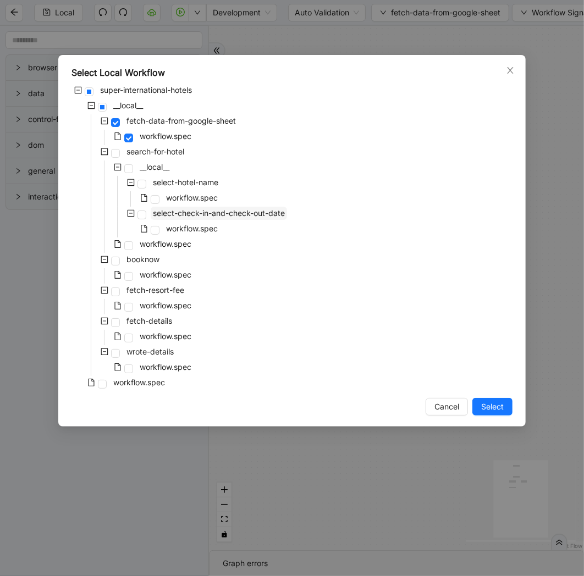
click at [182, 218] on span "select-check-in-and-check-out-date" at bounding box center [219, 213] width 136 height 13
click at [485, 406] on span "Select" at bounding box center [492, 407] width 23 height 12
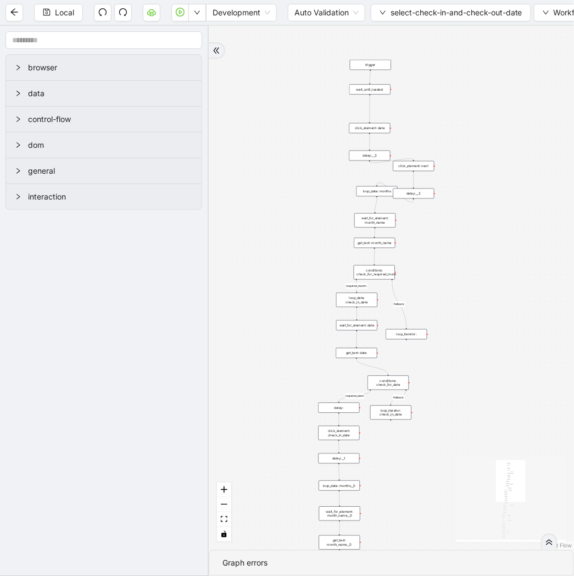
drag, startPoint x: 456, startPoint y: 120, endPoint x: 452, endPoint y: 198, distance: 78.2
click at [452, 198] on div "fallback required_date required_month fallback required_date fallback fallback …" at bounding box center [392, 288] width 366 height 524
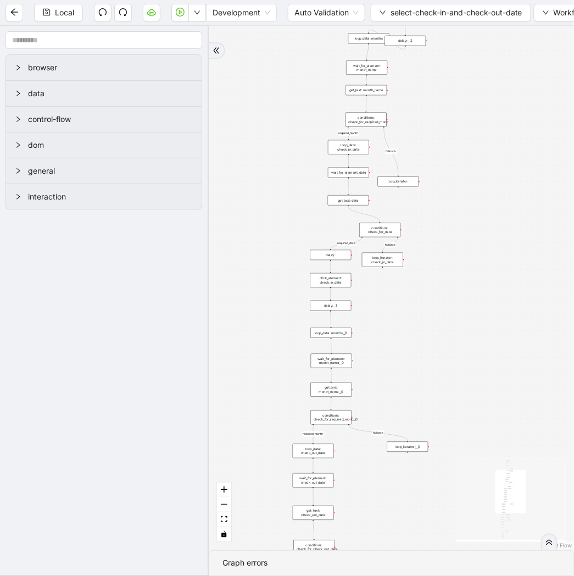
drag, startPoint x: 440, startPoint y: 302, endPoint x: 438, endPoint y: 114, distance: 188.0
click at [438, 114] on div "fallback required_date required_month fallback required_date fallback fallback …" at bounding box center [392, 288] width 366 height 524
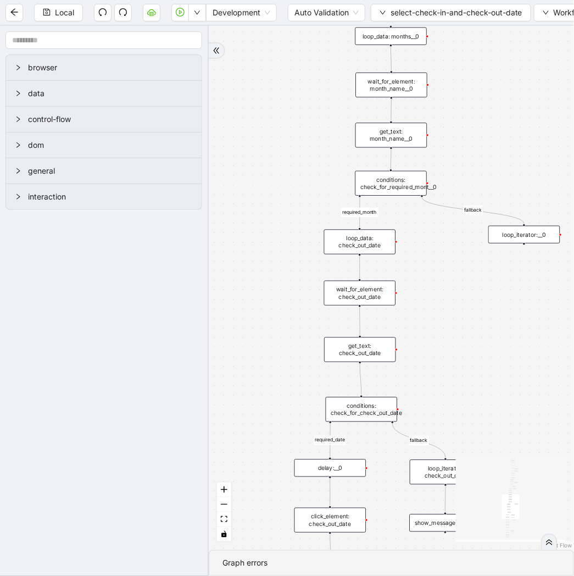
drag, startPoint x: 385, startPoint y: 378, endPoint x: 485, endPoint y: 113, distance: 283.0
click at [485, 113] on div "fallback required_date required_month fallback required_date fallback fallback …" at bounding box center [392, 288] width 366 height 524
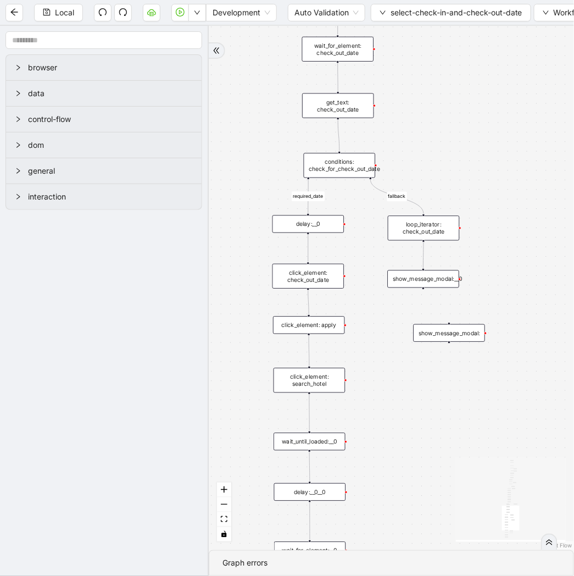
drag, startPoint x: 470, startPoint y: 341, endPoint x: 448, endPoint y: 97, distance: 245.0
click at [448, 97] on div "fallback required_date required_month fallback required_date fallback fallback …" at bounding box center [392, 288] width 366 height 524
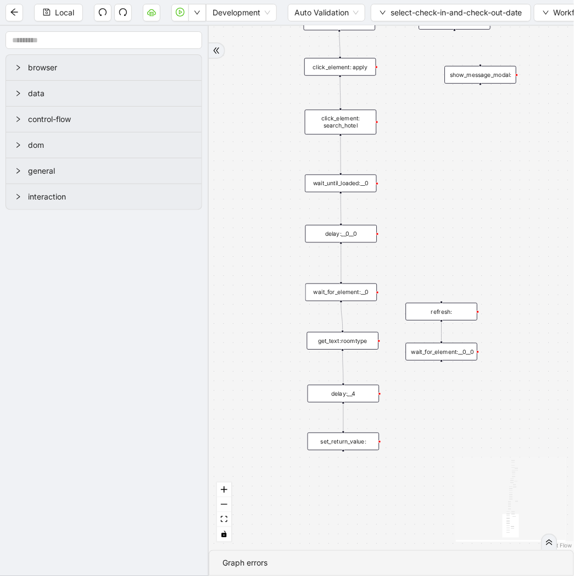
drag, startPoint x: 418, startPoint y: 429, endPoint x: 450, endPoint y: 171, distance: 260.2
click at [450, 171] on div "fallback required_date required_month fallback required_date fallback fallback …" at bounding box center [392, 288] width 366 height 524
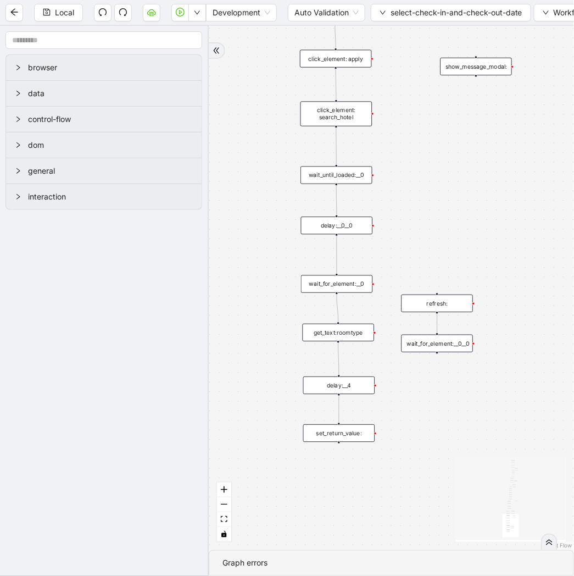
drag, startPoint x: 440, startPoint y: 205, endPoint x: 413, endPoint y: 157, distance: 55.1
click at [427, 182] on div "fallback required_date required_month fallback required_date fallback fallback …" at bounding box center [392, 288] width 366 height 524
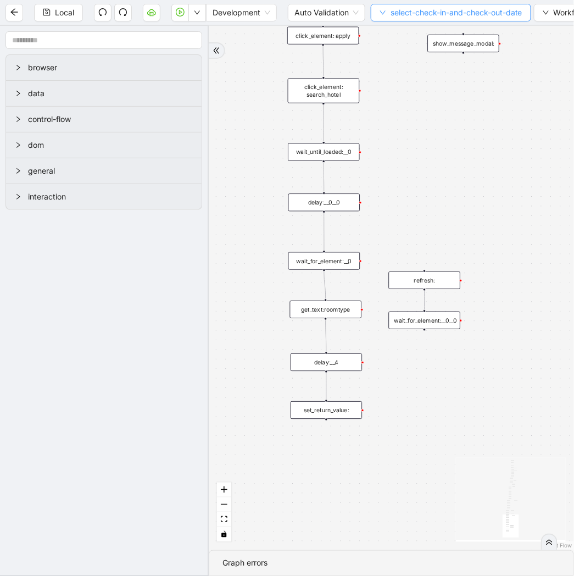
click at [407, 5] on button "select-check-in-and-check-out-date" at bounding box center [451, 13] width 160 height 18
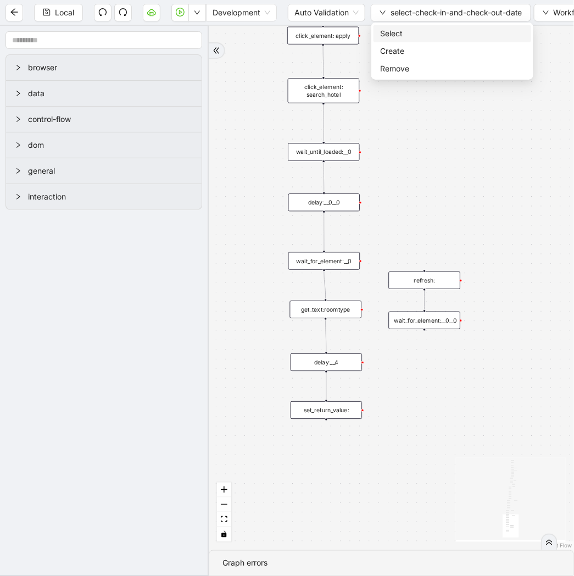
click at [405, 30] on span "Select" at bounding box center [452, 33] width 145 height 12
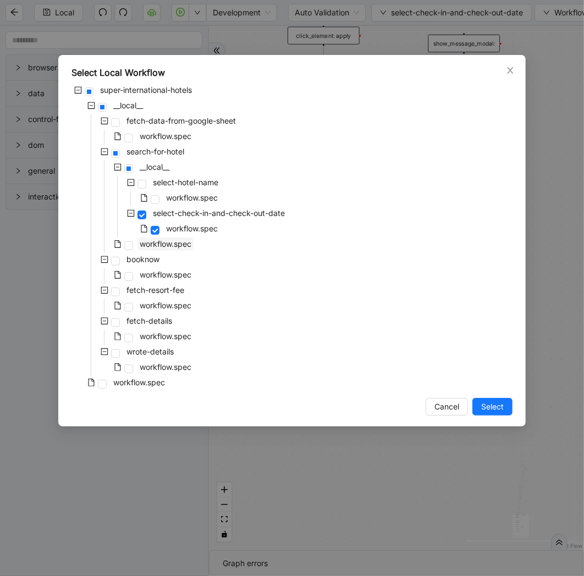
click at [178, 238] on span "workflow.spec" at bounding box center [165, 243] width 56 height 13
click at [487, 406] on span "Select" at bounding box center [492, 407] width 23 height 12
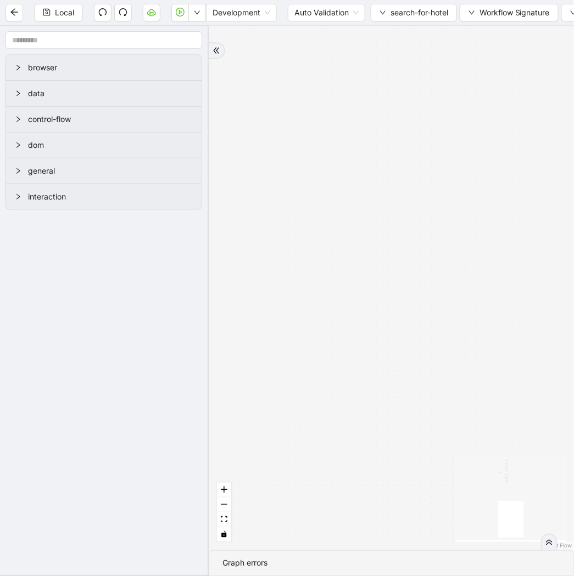
drag, startPoint x: 402, startPoint y: 229, endPoint x: 215, endPoint y: 307, distance: 202.0
click at [215, 307] on div "onError onError trigger new_tab: super wait_until_loaded: super_page wait_for_e…" at bounding box center [392, 288] width 366 height 524
drag, startPoint x: 402, startPoint y: 237, endPoint x: 275, endPoint y: 266, distance: 130.1
click at [184, 314] on section "browser data control-flow dom general interaction onError onError trigger new_t…" at bounding box center [287, 301] width 574 height 550
drag, startPoint x: 434, startPoint y: 223, endPoint x: 194, endPoint y: 253, distance: 242.2
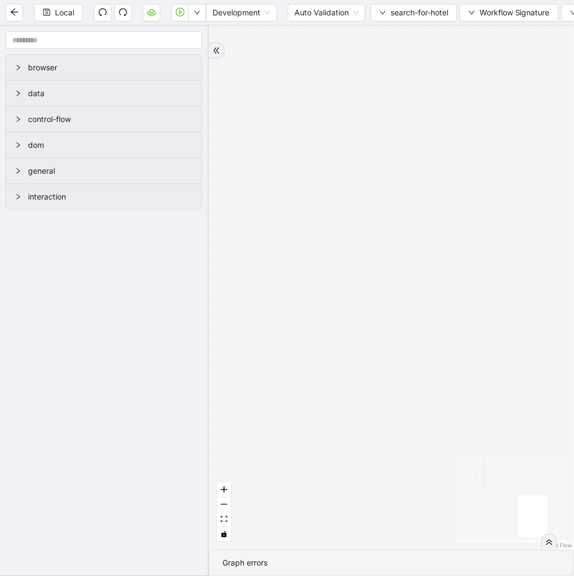
click at [194, 253] on section "browser data control-flow dom general interaction onError onError trigger new_t…" at bounding box center [287, 301] width 574 height 550
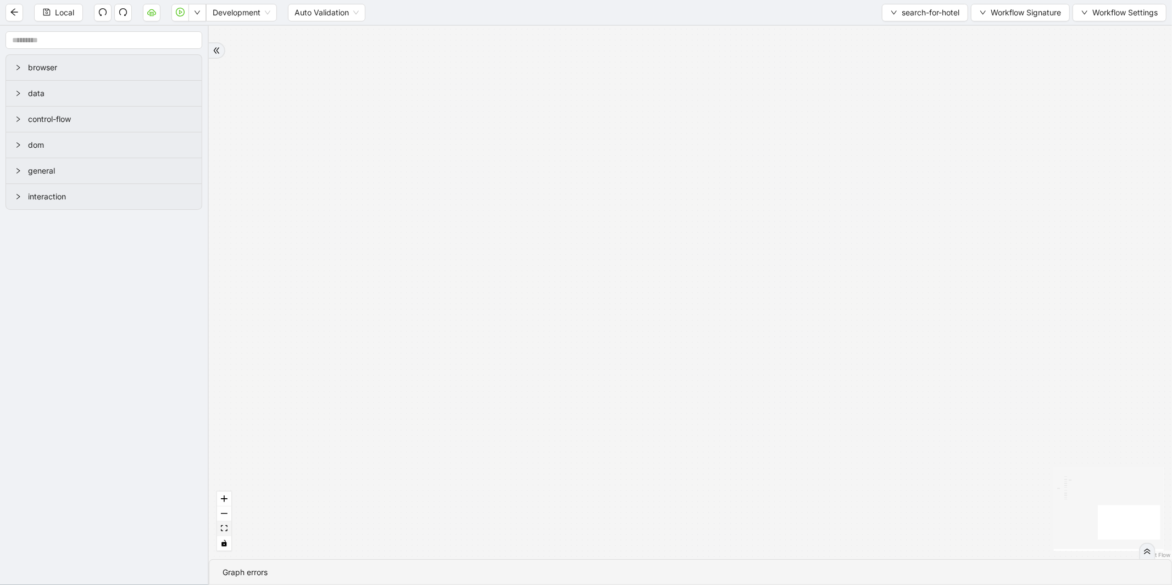
click at [223, 526] on icon "fit view" at bounding box center [224, 528] width 7 height 6
drag, startPoint x: 616, startPoint y: 215, endPoint x: 432, endPoint y: 79, distance: 229.1
click at [432, 79] on div "onError onError trigger new_tab: super wait_until_loaded: super_page wait_for_e…" at bounding box center [691, 293] width 964 height 534
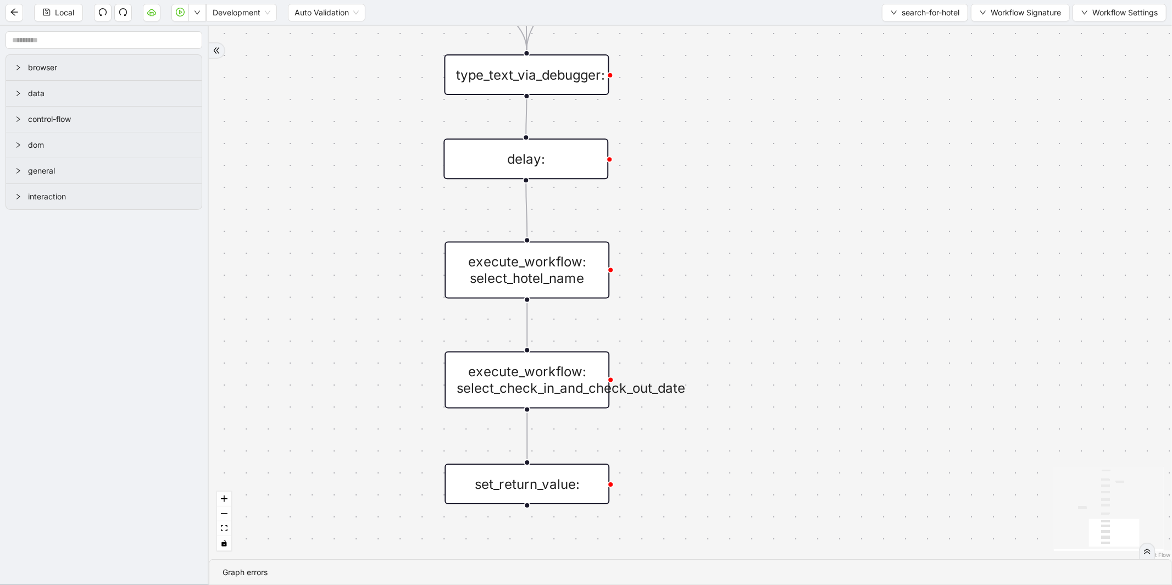
drag, startPoint x: 743, startPoint y: 370, endPoint x: 687, endPoint y: 89, distance: 286.4
click at [687, 89] on div "onError onError trigger new_tab: super wait_until_loaded: super_page wait_for_e…" at bounding box center [691, 293] width 964 height 534
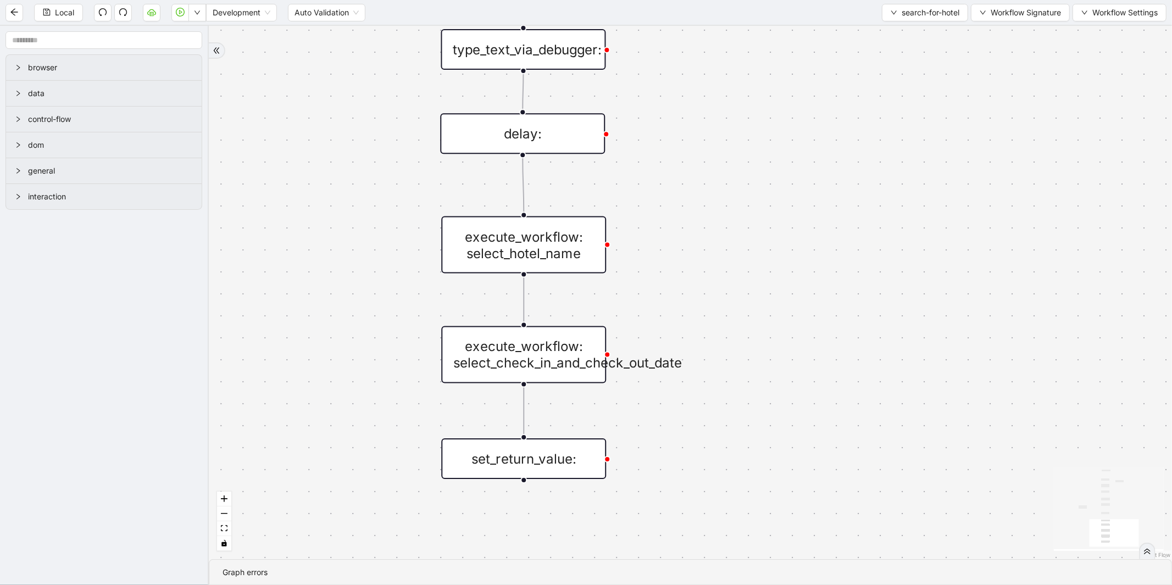
click at [577, 228] on div "execute_workflow: select_hotel_name" at bounding box center [523, 245] width 165 height 57
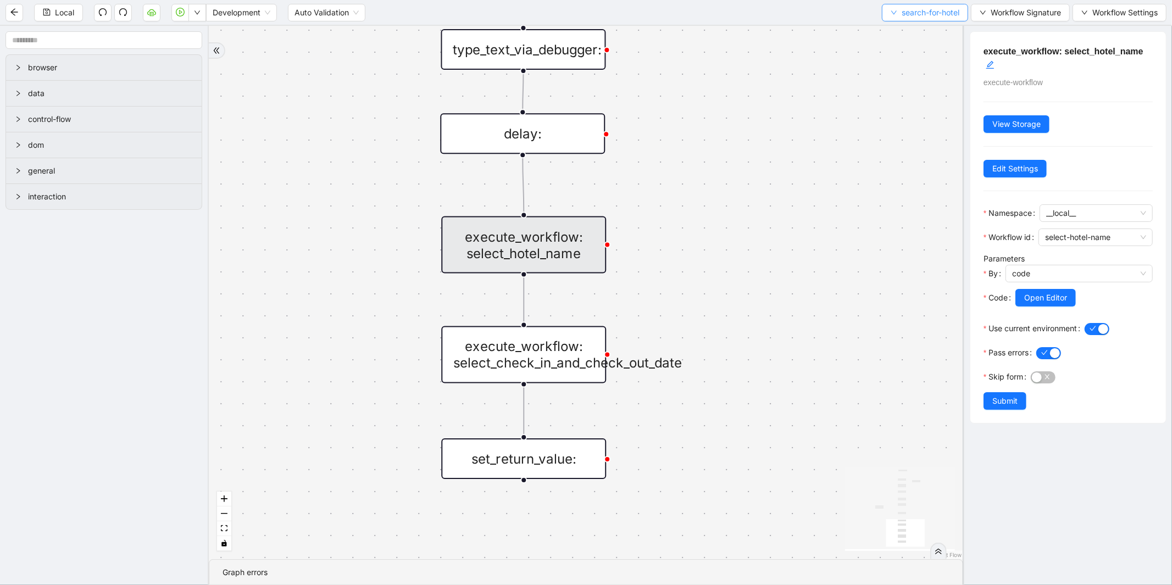
click at [911, 16] on span "search-for-hotel" at bounding box center [931, 13] width 58 height 12
click at [900, 35] on span "Select" at bounding box center [922, 33] width 70 height 12
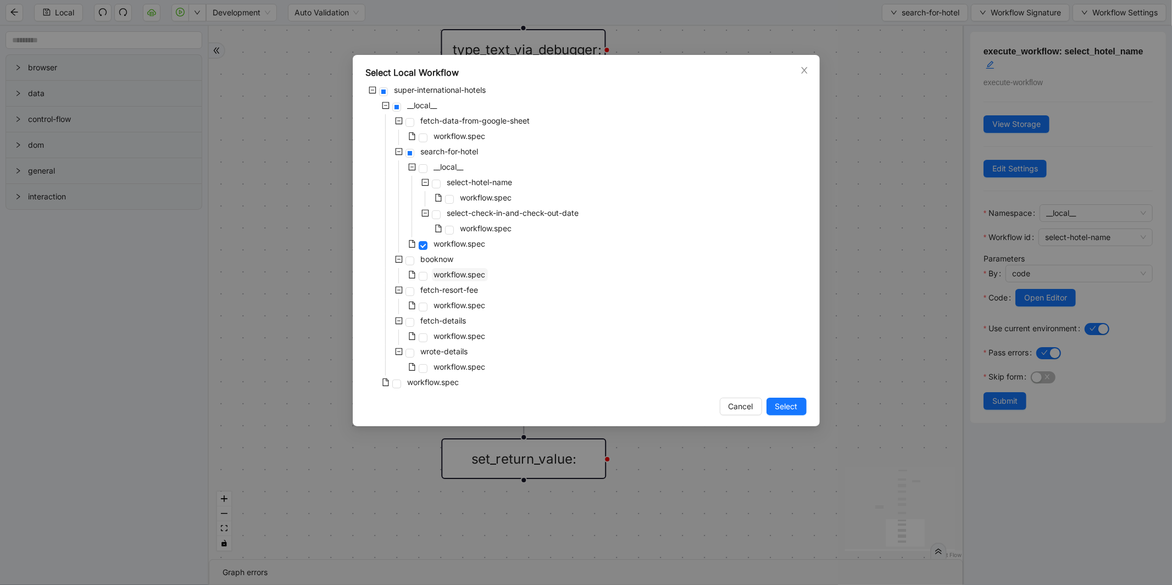
click at [451, 275] on span "workflow.spec" at bounding box center [460, 274] width 52 height 9
click at [789, 409] on span "Select" at bounding box center [787, 407] width 23 height 12
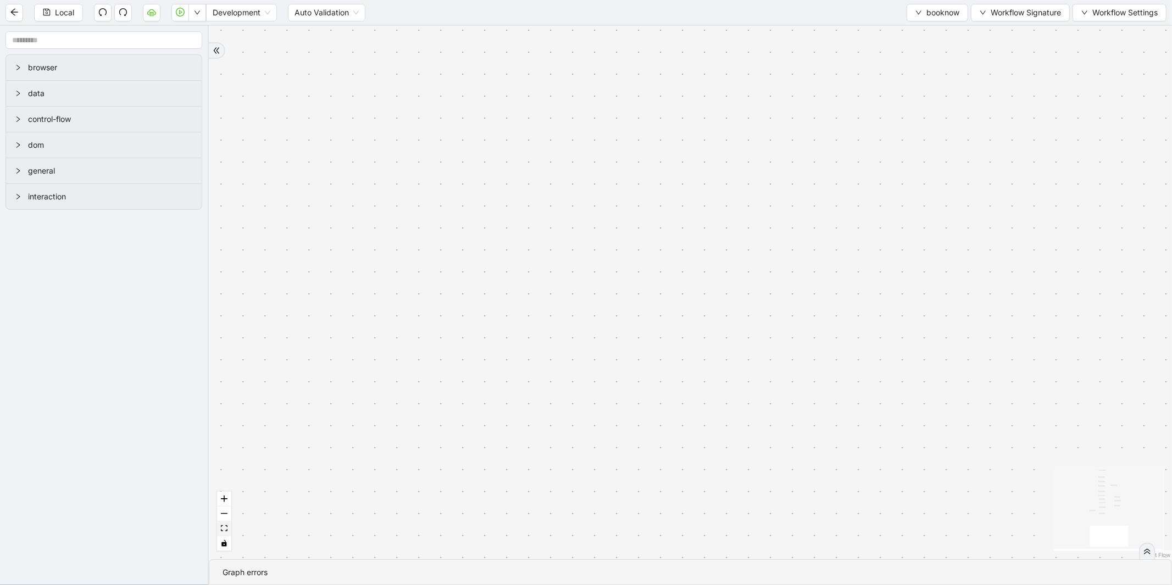
click at [224, 529] on icon "fit view" at bounding box center [224, 528] width 7 height 6
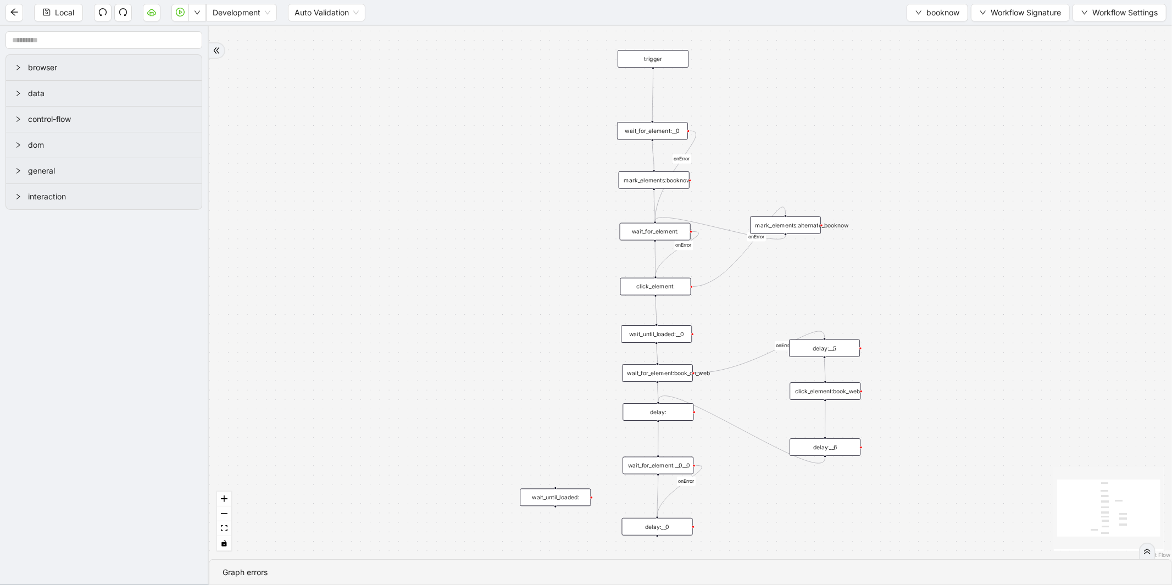
click at [665, 173] on div "mark_elements:booknow" at bounding box center [654, 180] width 71 height 18
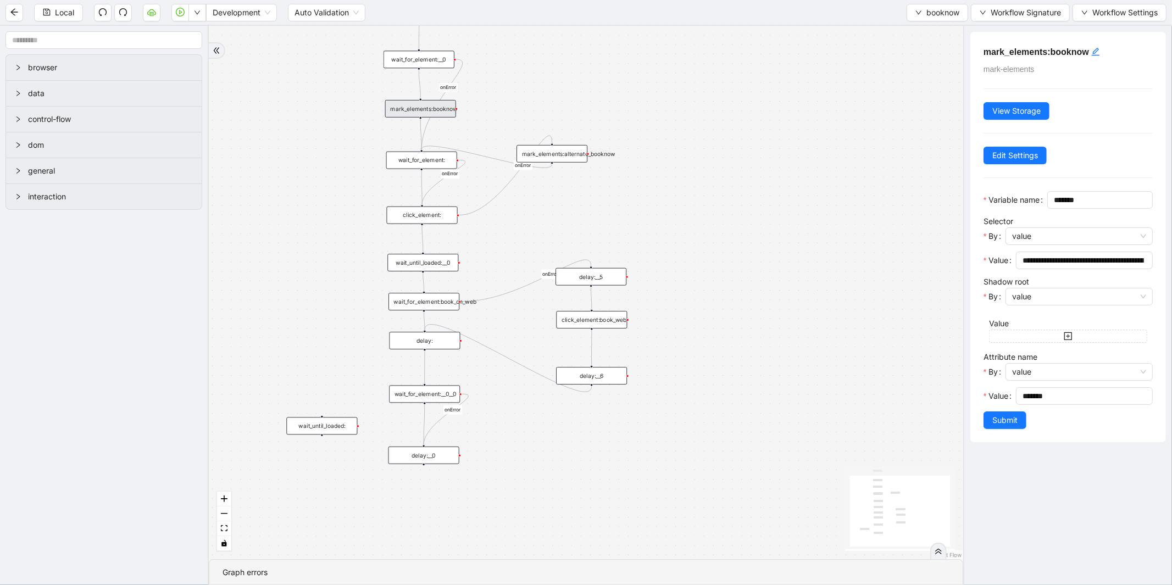
drag, startPoint x: 496, startPoint y: 185, endPoint x: 261, endPoint y: 113, distance: 246.5
click at [261, 113] on div "onError onError onError onError onError trigger wait_for_element:__0__0 wait_fo…" at bounding box center [586, 293] width 755 height 534
click at [416, 108] on div "mark_elements:booknow" at bounding box center [418, 108] width 71 height 18
click at [435, 47] on div "onError onError onError onError onError trigger wait_for_element:__0__0 wait_fo…" at bounding box center [586, 293] width 755 height 534
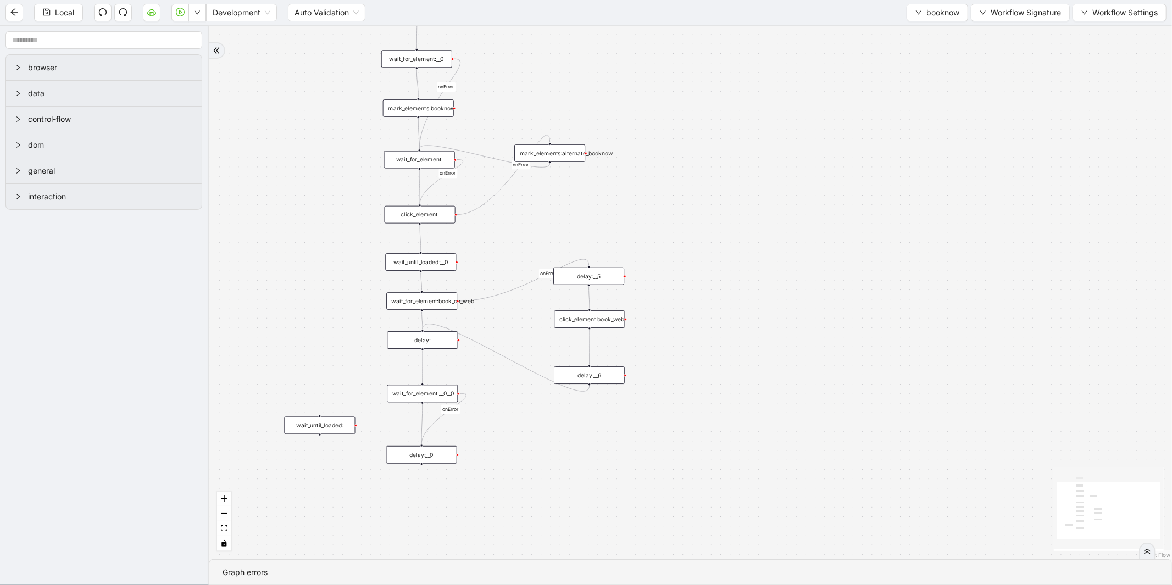
click at [436, 58] on div "wait_for_element:__0" at bounding box center [416, 59] width 71 height 18
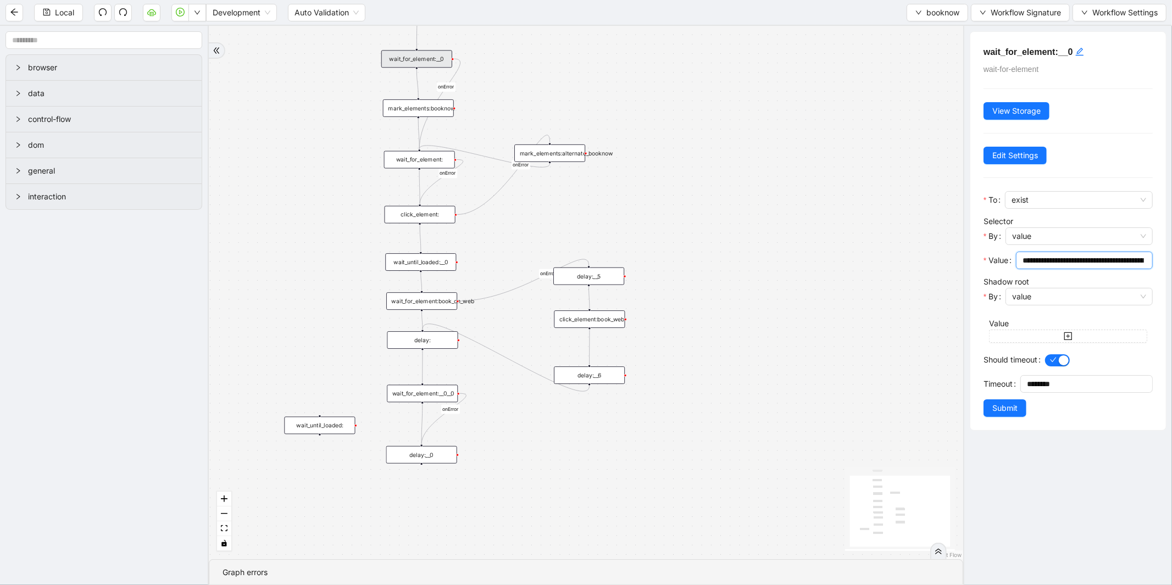
click at [1067, 260] on input "**********" at bounding box center [1083, 260] width 121 height 12
click at [421, 108] on div "mark_elements:booknow" at bounding box center [418, 108] width 71 height 18
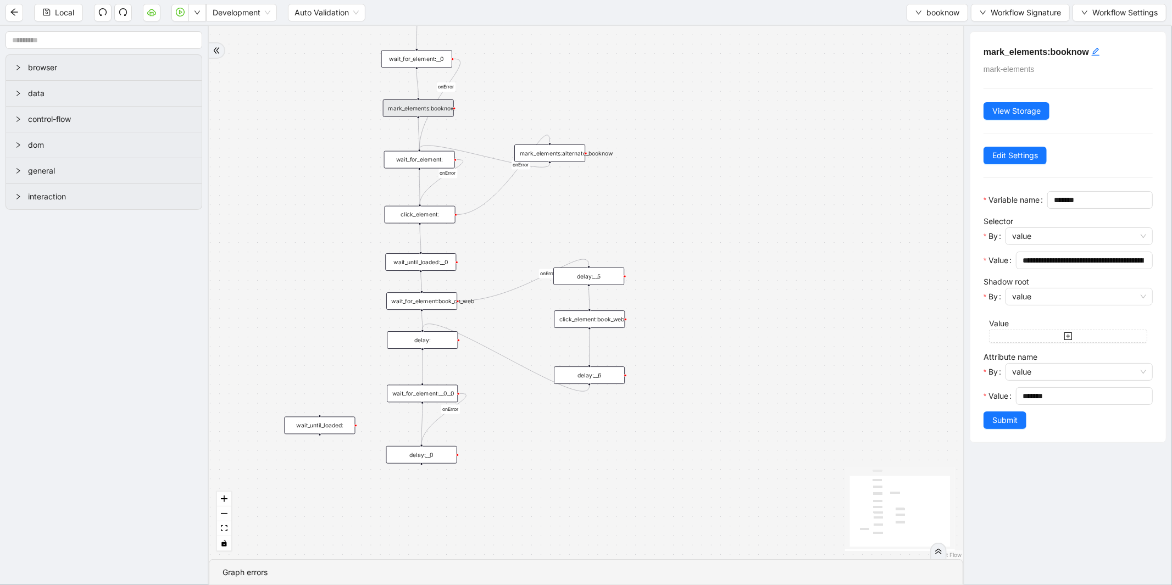
click at [419, 152] on div "wait_for_element:" at bounding box center [419, 160] width 71 height 18
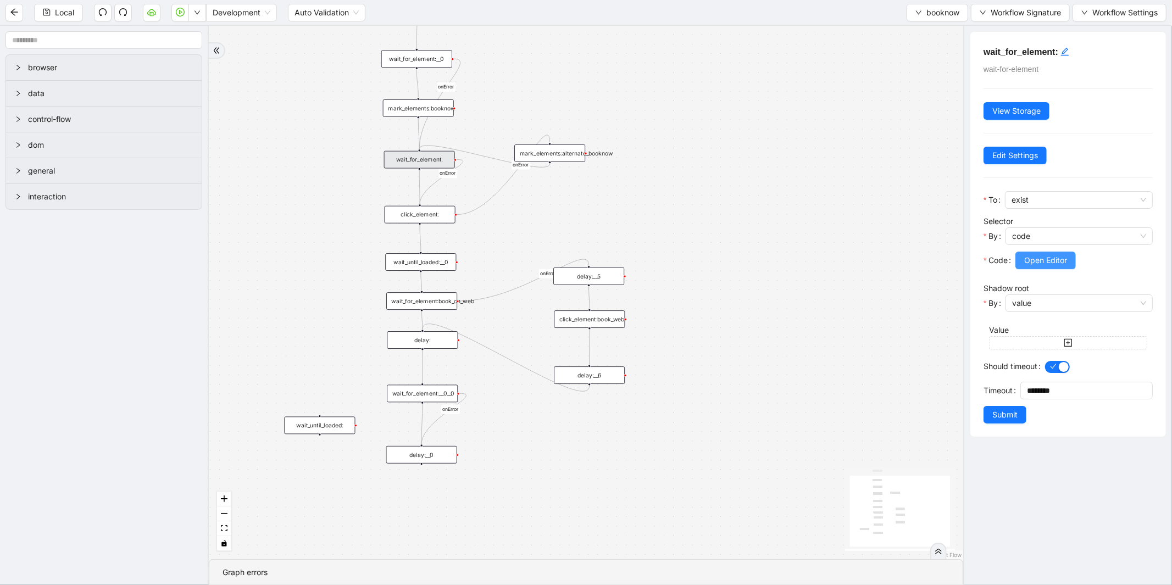
click at [1044, 262] on span "Open Editor" at bounding box center [1046, 260] width 43 height 12
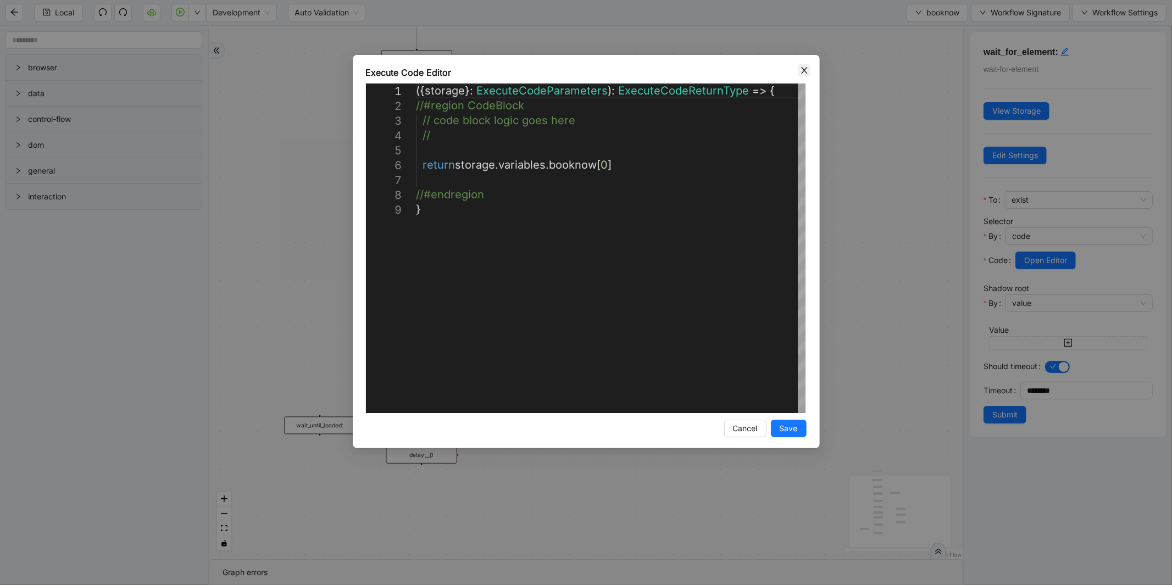
click at [803, 66] on icon "close" at bounding box center [804, 70] width 9 height 9
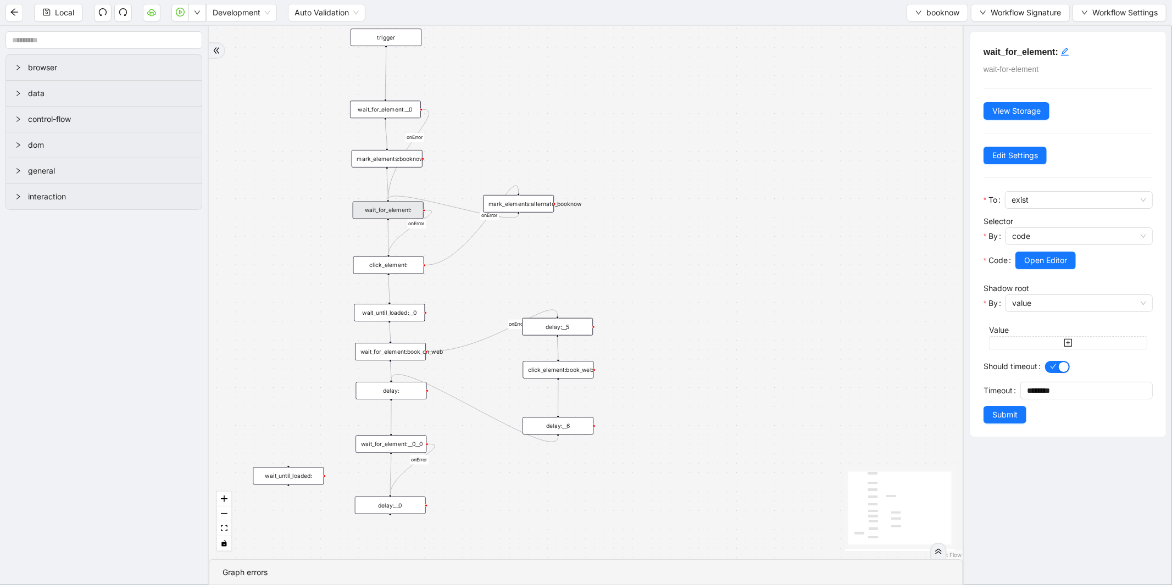
drag, startPoint x: 578, startPoint y: 85, endPoint x: 530, endPoint y: 137, distance: 71.6
click at [547, 136] on div "onError onError onError onError onError trigger wait_for_element:__0__0 wait_fo…" at bounding box center [586, 293] width 755 height 534
click at [387, 154] on div "mark_elements:booknow" at bounding box center [387, 160] width 71 height 18
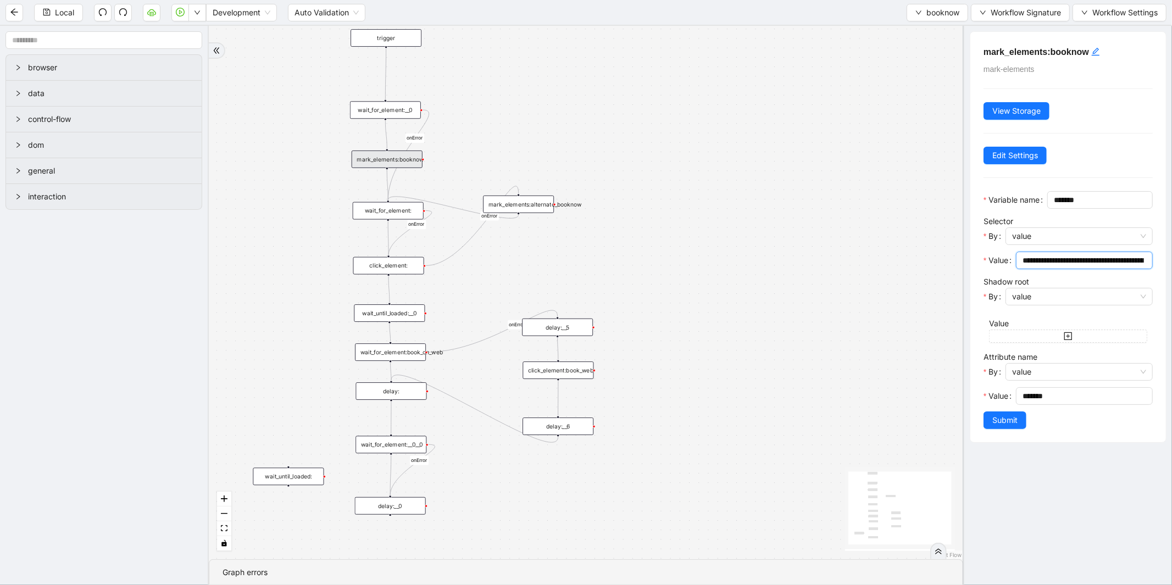
click at [1055, 267] on input "**********" at bounding box center [1083, 260] width 121 height 12
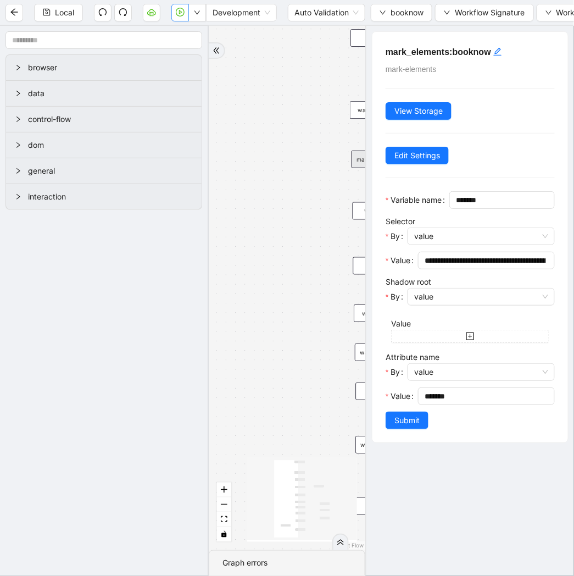
click at [174, 12] on button "button" at bounding box center [180, 13] width 18 height 18
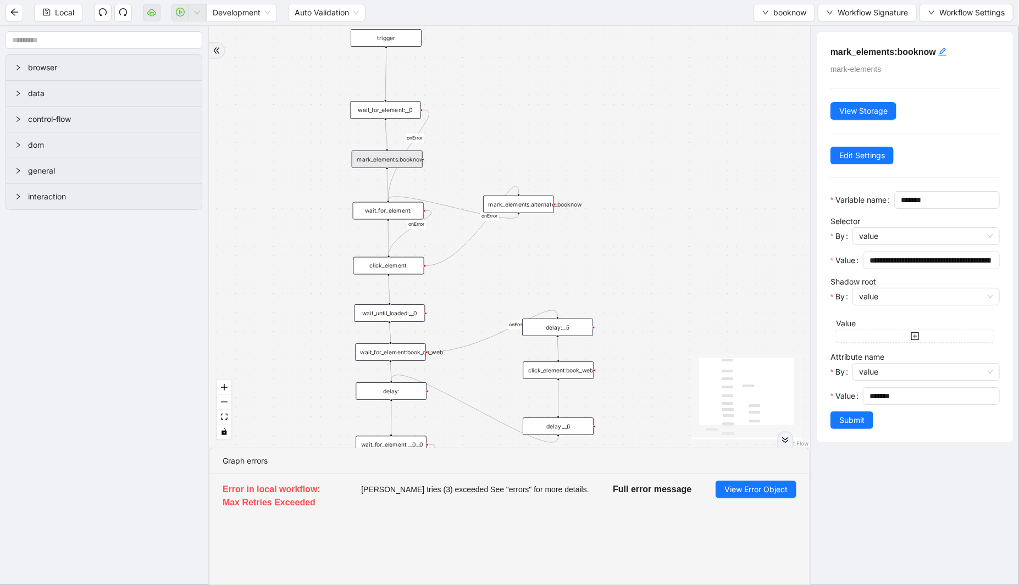
click at [563, 122] on div "onError onError onError onError onError trigger wait_for_element:__0__0 wait_fo…" at bounding box center [509, 237] width 601 height 422
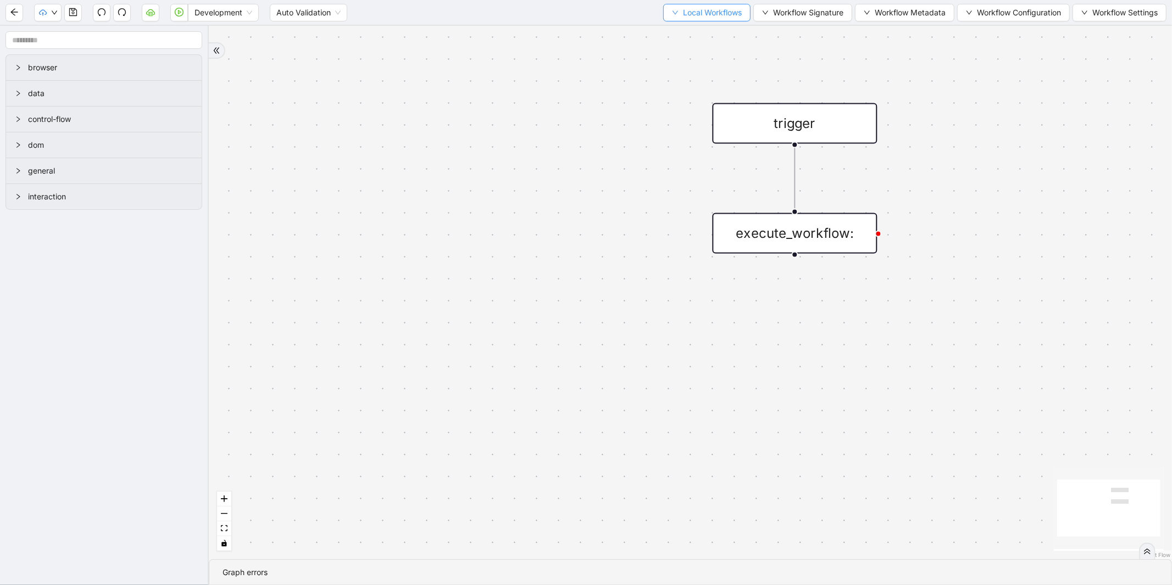
click at [706, 16] on span "Local Workflows" at bounding box center [712, 13] width 59 height 12
click at [682, 36] on span "Select" at bounding box center [701, 33] width 71 height 12
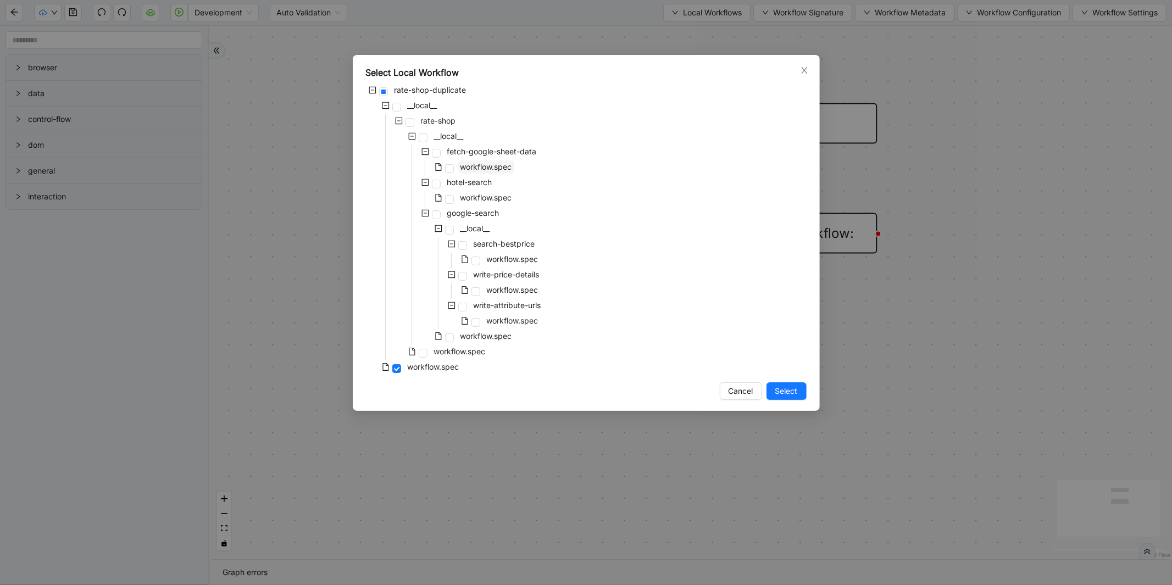
click at [495, 162] on span "workflow.spec" at bounding box center [487, 166] width 52 height 9
click at [787, 389] on span "Select" at bounding box center [787, 391] width 23 height 12
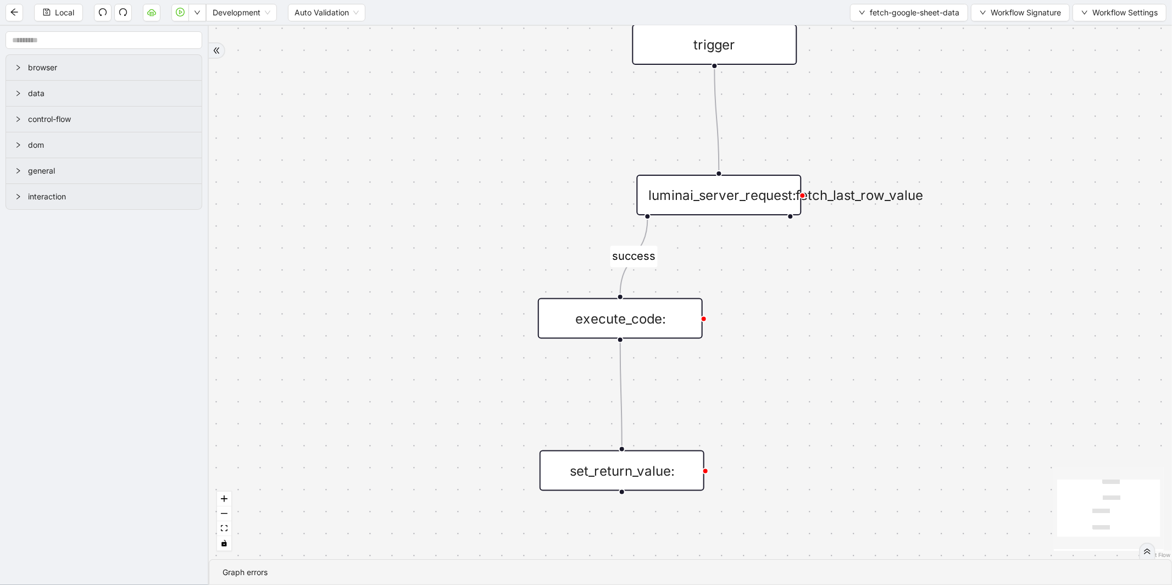
drag, startPoint x: 518, startPoint y: 223, endPoint x: 324, endPoint y: 130, distance: 214.4
click at [324, 130] on div "success trigger luminai_server_request:fetch_last_row_value set_return_value: e…" at bounding box center [691, 293] width 964 height 534
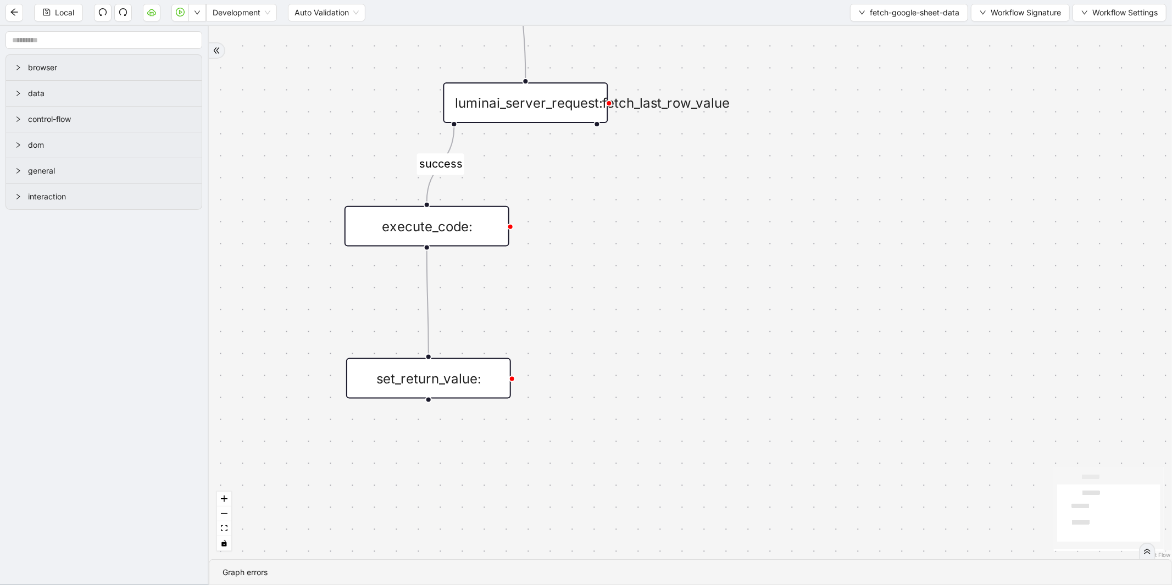
click at [470, 221] on div "execute_code:" at bounding box center [427, 226] width 165 height 41
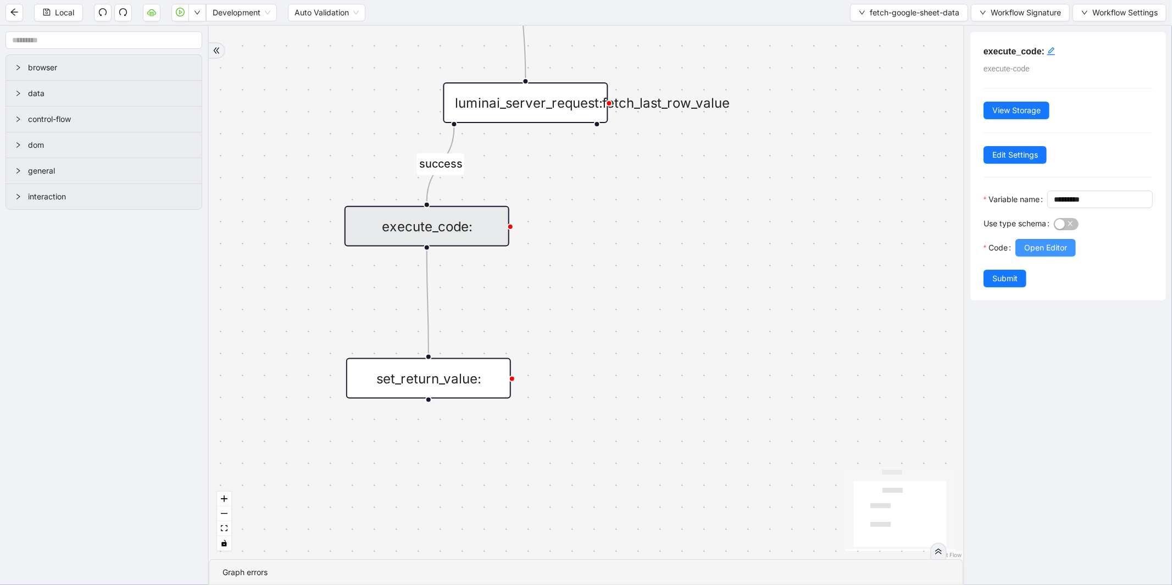
click at [1028, 257] on button "Open Editor" at bounding box center [1046, 248] width 60 height 18
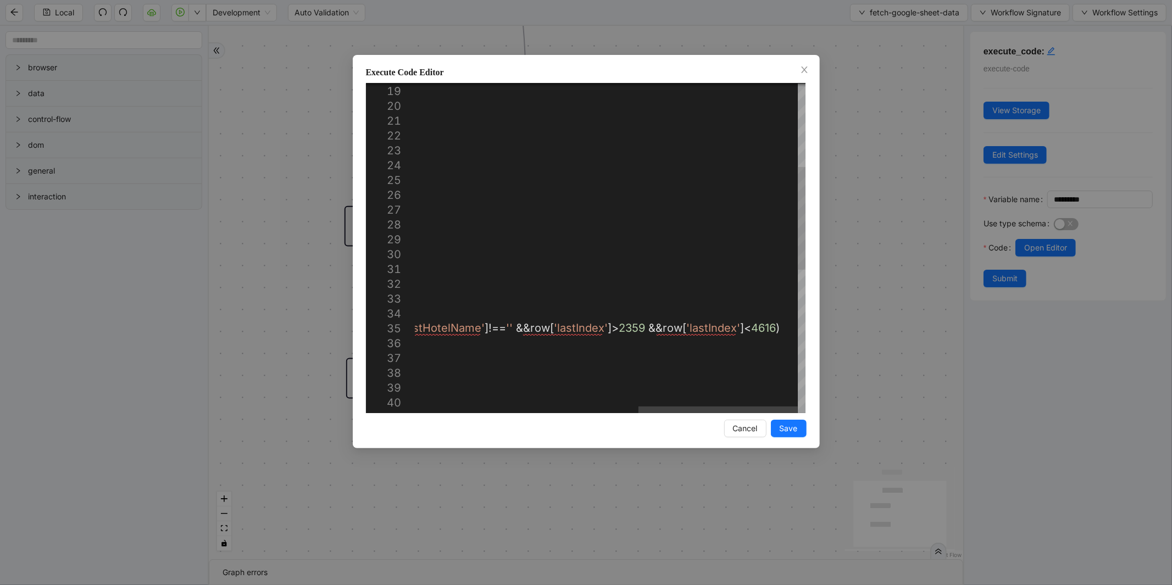
click at [619, 328] on div "if ( rows . length === 0 ) { return []; } return rows . map (( row , rowIndex )…" at bounding box center [338, 344] width 934 height 1057
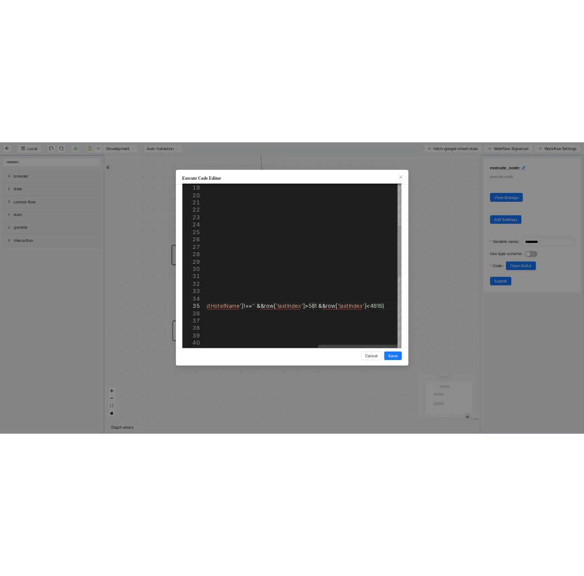
scroll to position [59, 986]
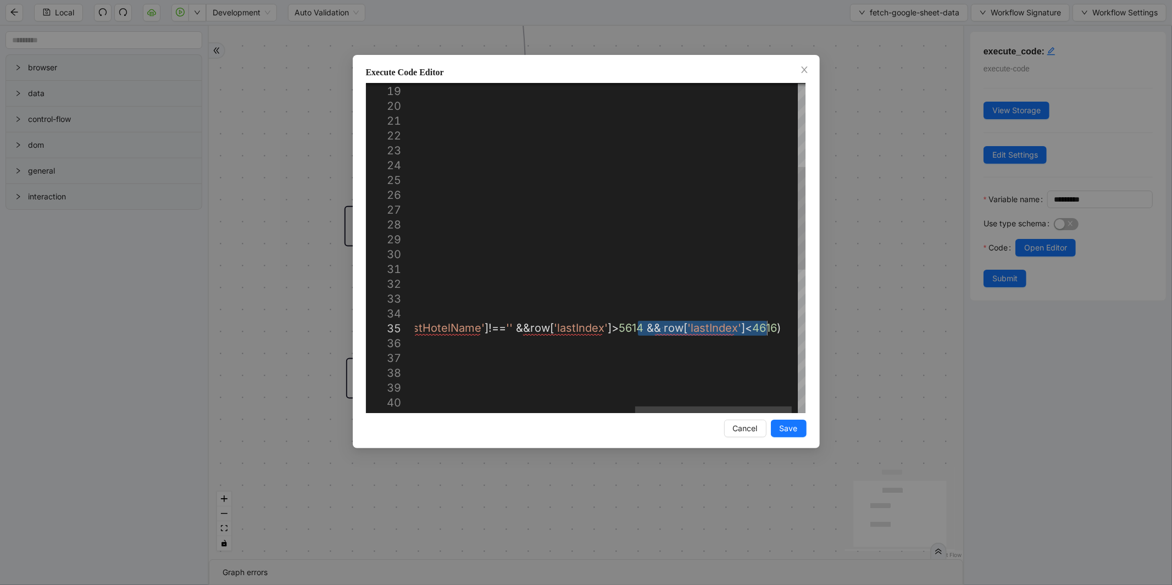
drag, startPoint x: 639, startPoint y: 327, endPoint x: 767, endPoint y: 334, distance: 128.8
type textarea "**********"
click at [788, 433] on span "Save" at bounding box center [789, 429] width 18 height 12
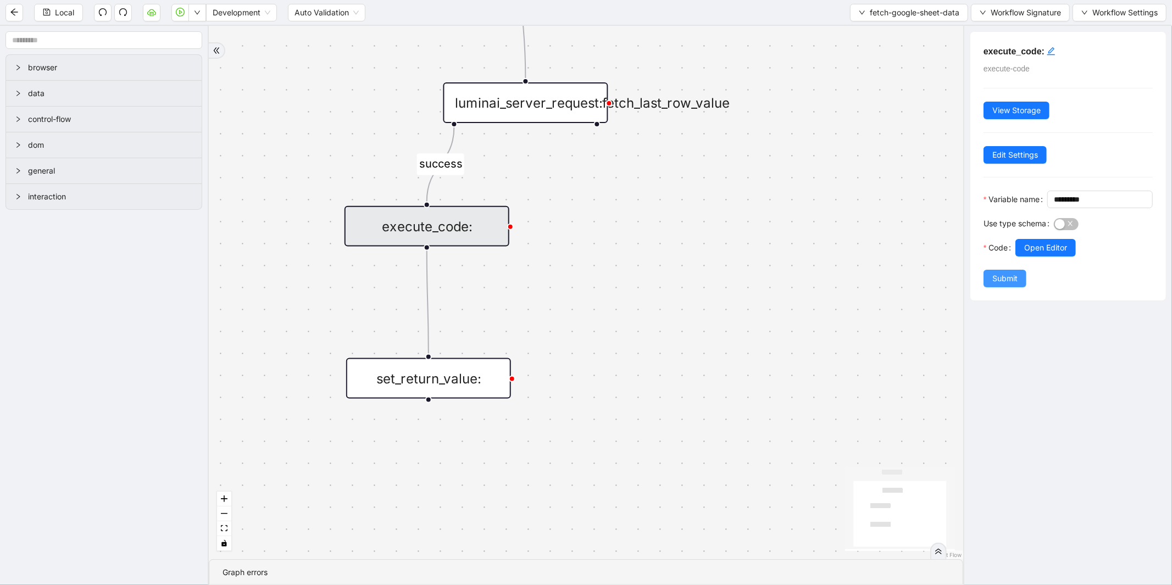
click at [1002, 285] on span "Submit" at bounding box center [1005, 279] width 25 height 12
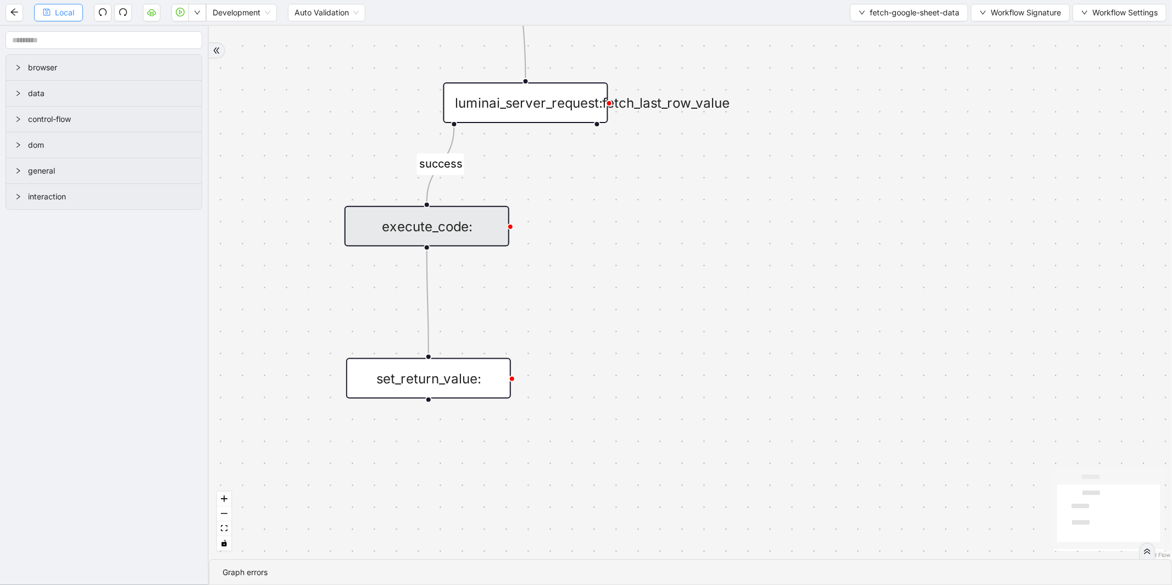
click at [52, 7] on button "Local" at bounding box center [58, 13] width 49 height 18
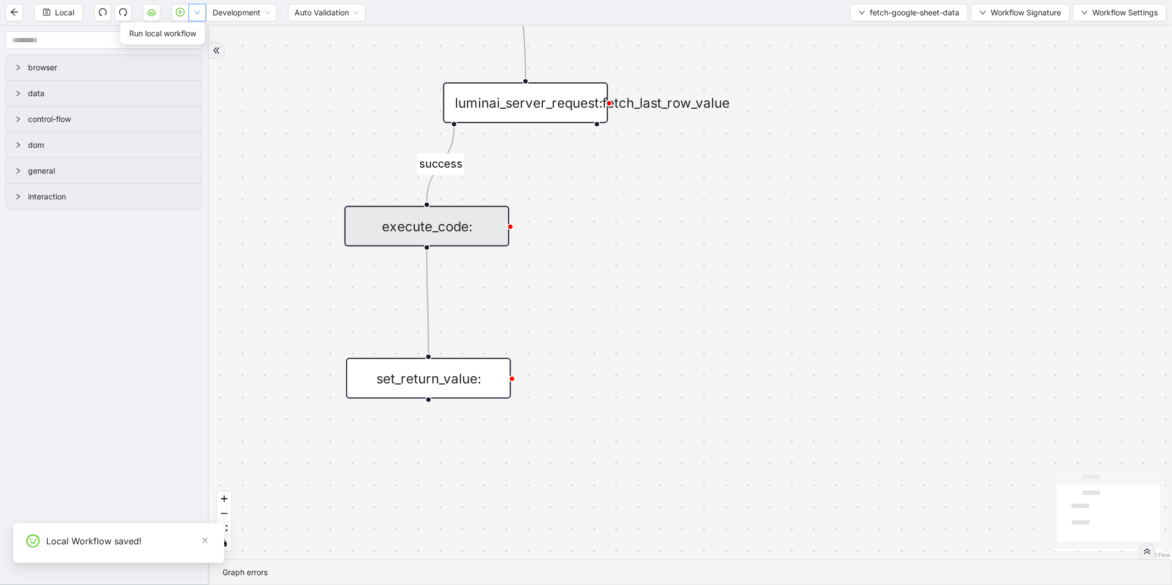
click at [194, 15] on icon "down" at bounding box center [197, 12] width 7 height 7
click at [190, 35] on span "Run local workflow" at bounding box center [162, 33] width 67 height 12
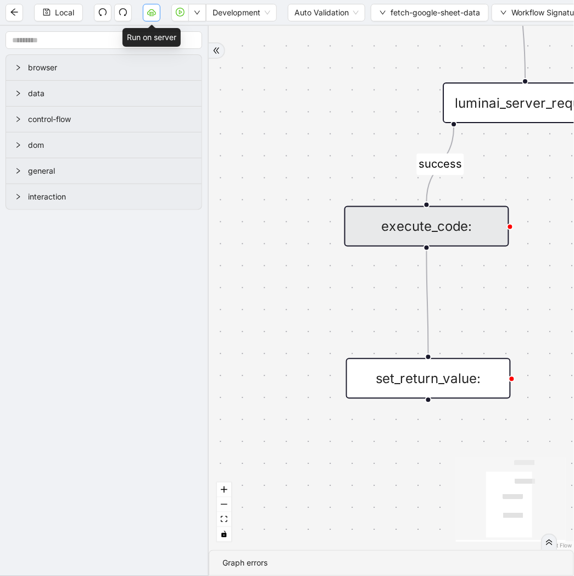
click at [143, 12] on button "button" at bounding box center [152, 13] width 18 height 18
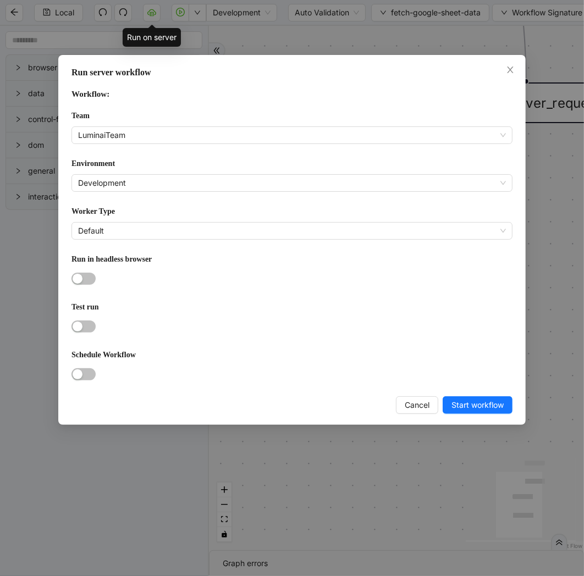
click at [150, 143] on form "Workflow: Team LuminaiTeam Environment Development Worker Type Default Run in h…" at bounding box center [291, 235] width 441 height 296
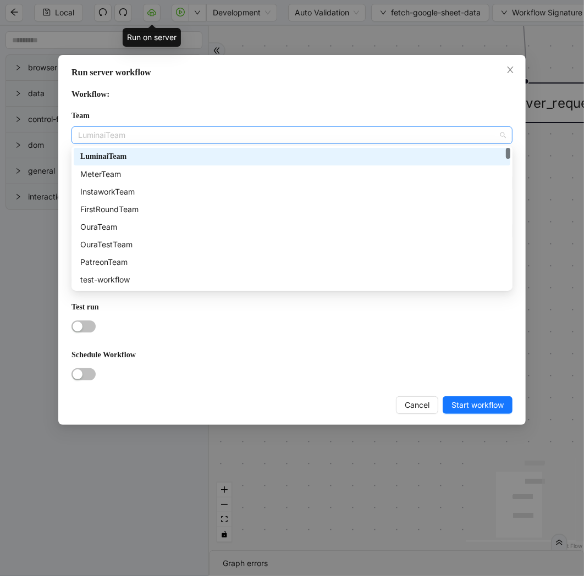
click at [150, 136] on span "LuminaiTeam" at bounding box center [292, 135] width 428 height 16
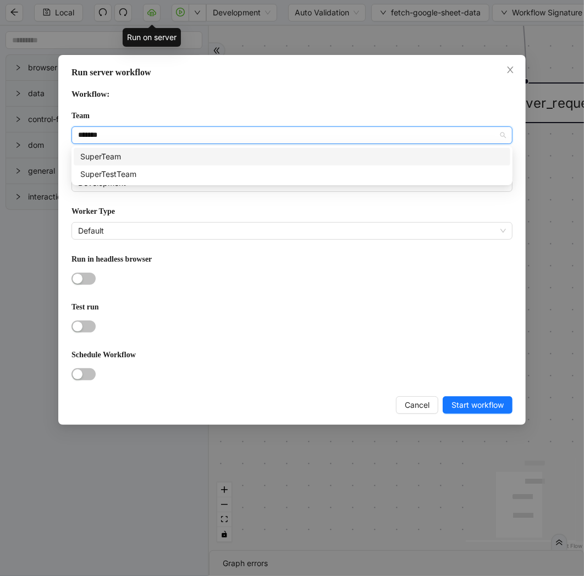
type input "********"
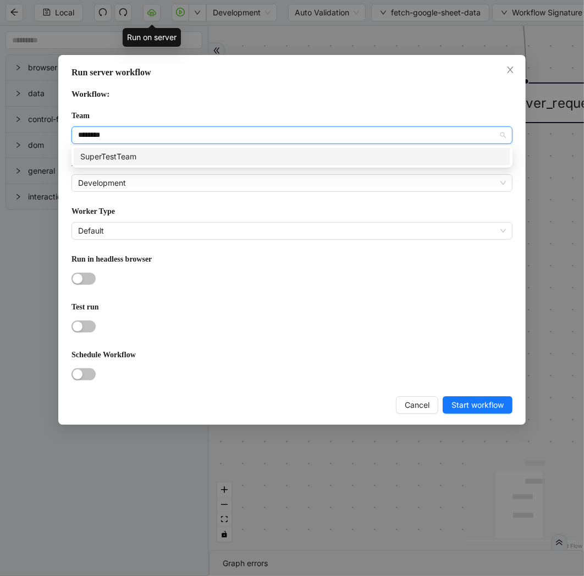
click at [152, 155] on div "SuperTestTeam" at bounding box center [291, 157] width 423 height 12
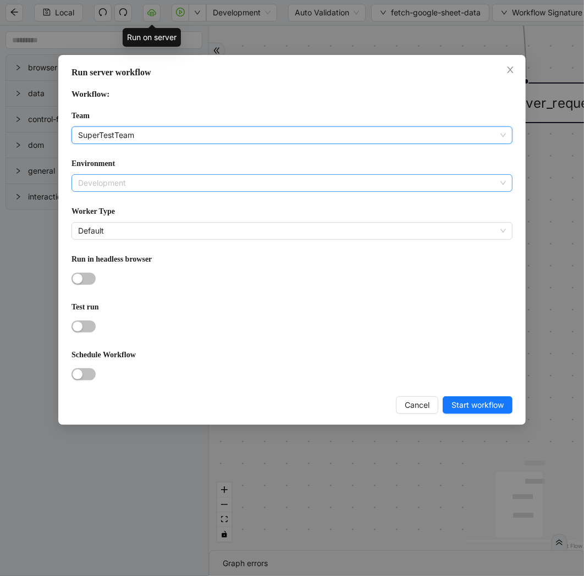
click at [135, 180] on span "Development" at bounding box center [292, 183] width 428 height 16
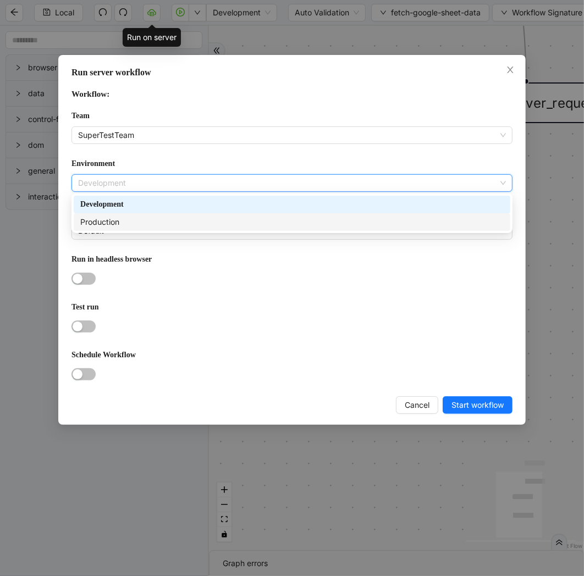
click at [135, 224] on div "Production" at bounding box center [291, 222] width 423 height 12
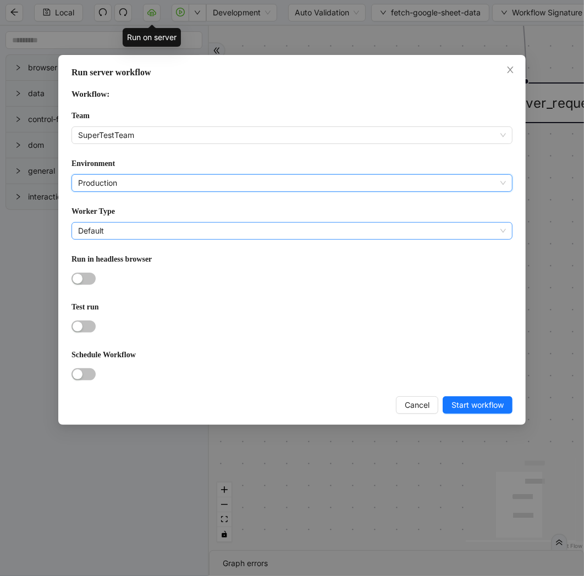
click at [134, 225] on span "Default" at bounding box center [292, 231] width 428 height 16
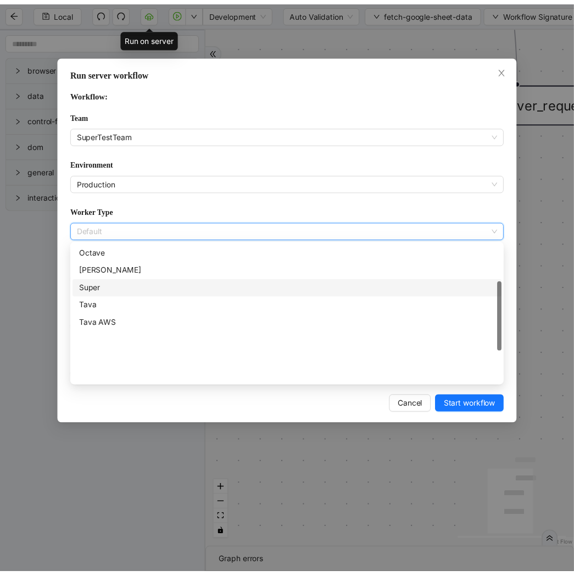
scroll to position [0, 0]
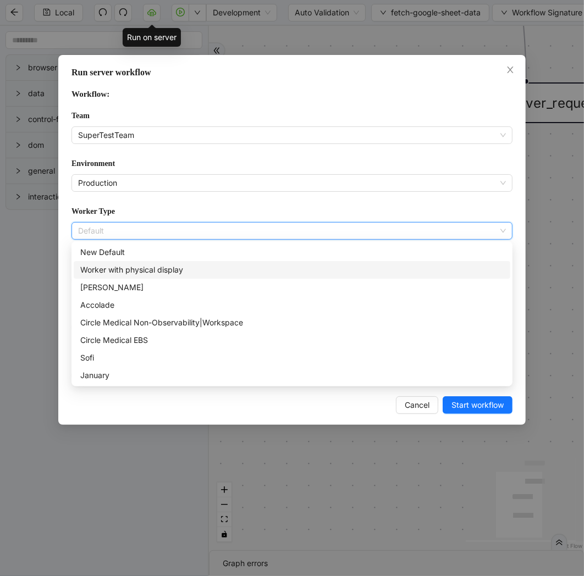
click at [151, 264] on div "Worker with physical display" at bounding box center [291, 270] width 423 height 12
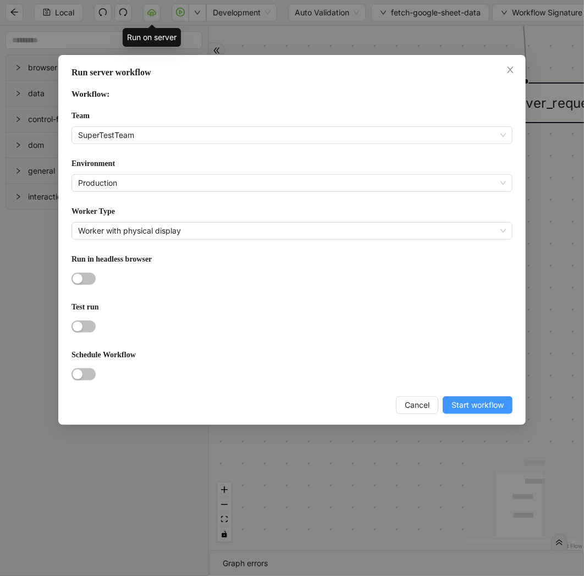
click at [475, 405] on span "Start workflow" at bounding box center [477, 405] width 52 height 12
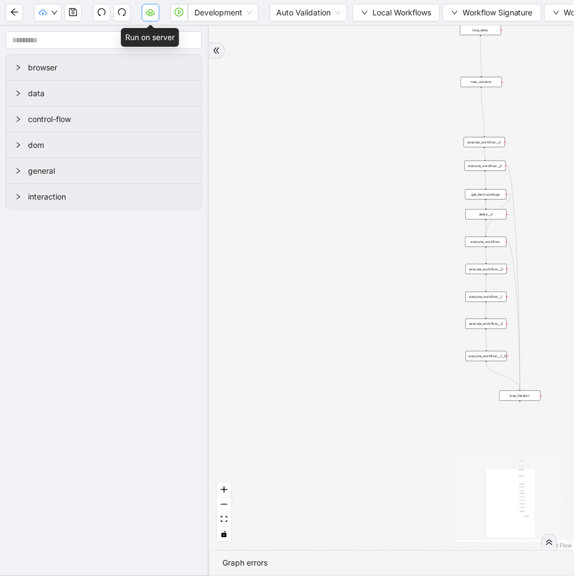
click at [148, 15] on icon "cloud-server" at bounding box center [150, 12] width 9 height 9
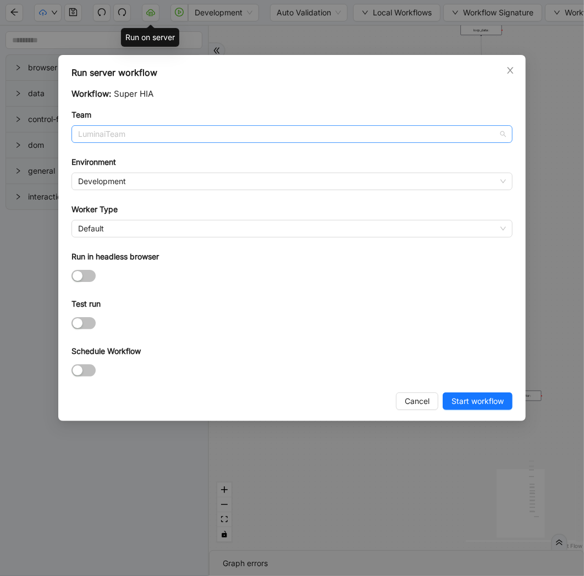
click at [166, 134] on span "LuminaiTeam" at bounding box center [292, 134] width 428 height 16
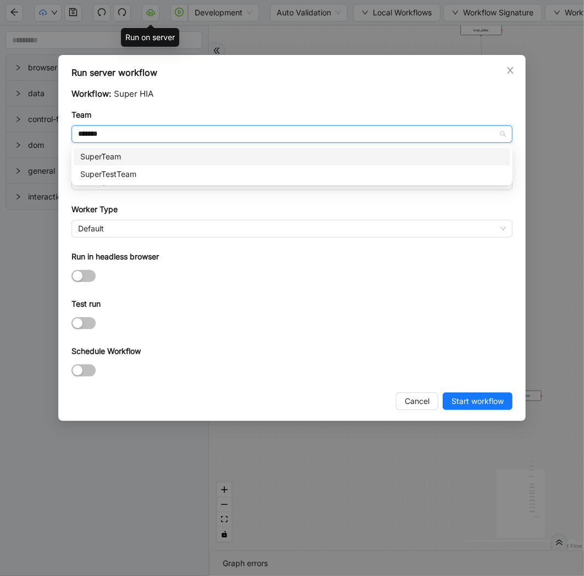
type input "********"
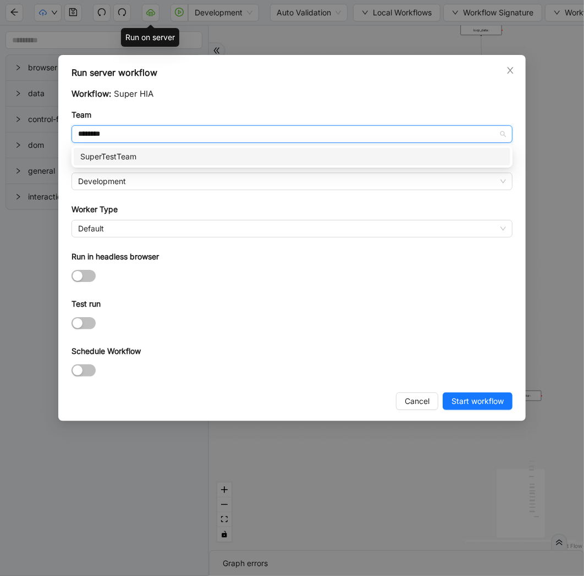
drag, startPoint x: 146, startPoint y: 151, endPoint x: 139, endPoint y: 157, distance: 9.0
click at [146, 151] on div "SuperTestTeam" at bounding box center [291, 157] width 423 height 12
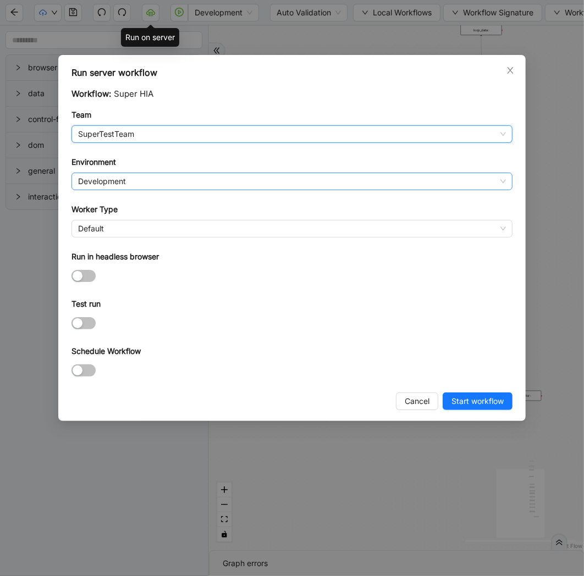
click at [124, 184] on span "Development" at bounding box center [292, 181] width 428 height 16
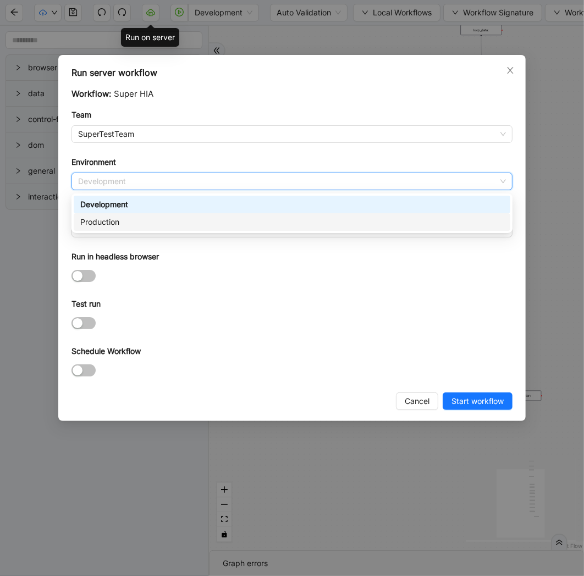
click at [117, 217] on div "Production" at bounding box center [291, 222] width 423 height 12
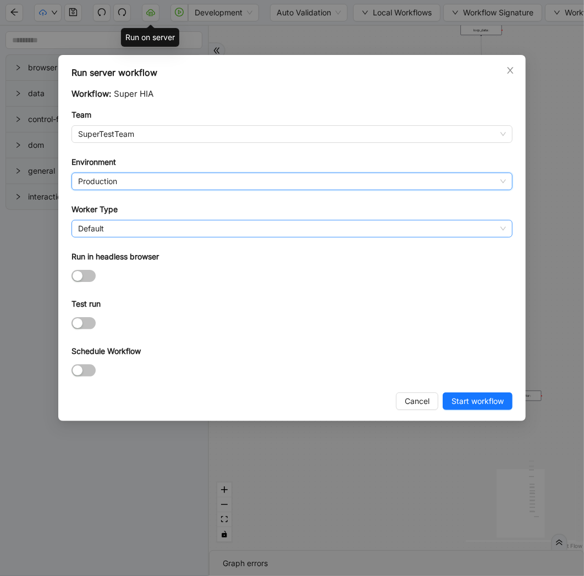
click at [107, 224] on span "Default" at bounding box center [292, 228] width 428 height 16
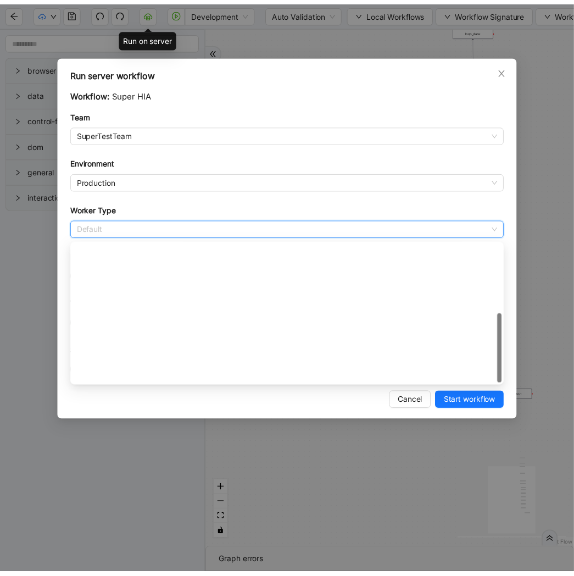
scroll to position [158, 0]
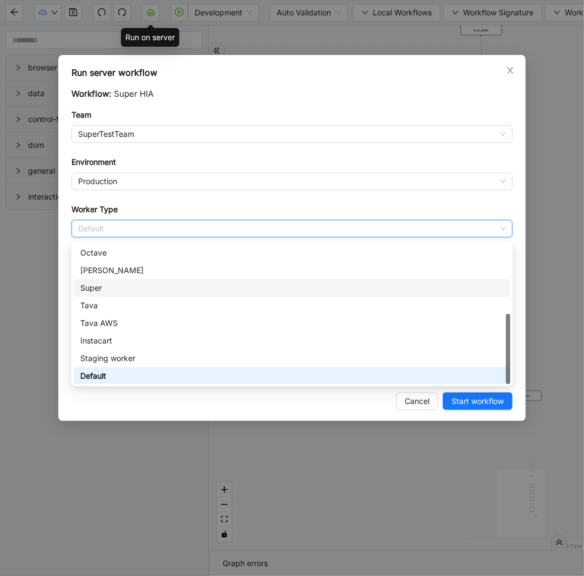
click at [109, 287] on div "Super" at bounding box center [291, 288] width 423 height 12
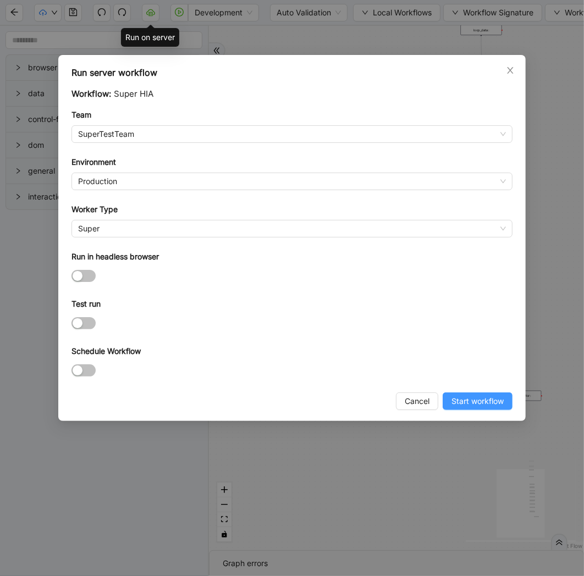
click at [492, 410] on button "Start workflow" at bounding box center [477, 401] width 70 height 18
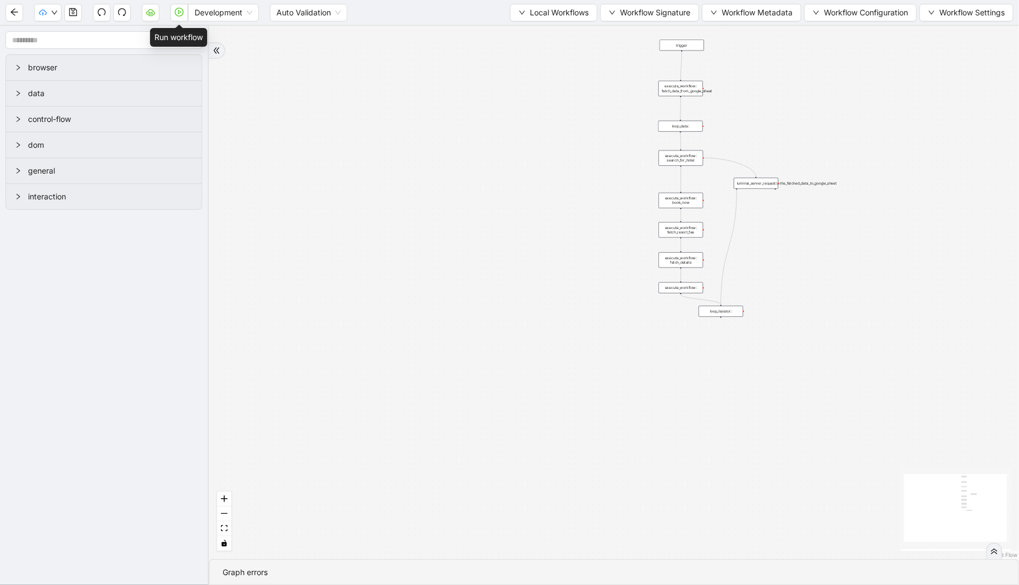
drag, startPoint x: 180, startPoint y: 12, endPoint x: 683, endPoint y: 585, distance: 762.6
click at [179, 12] on icon "play-circle" at bounding box center [179, 12] width 9 height 9
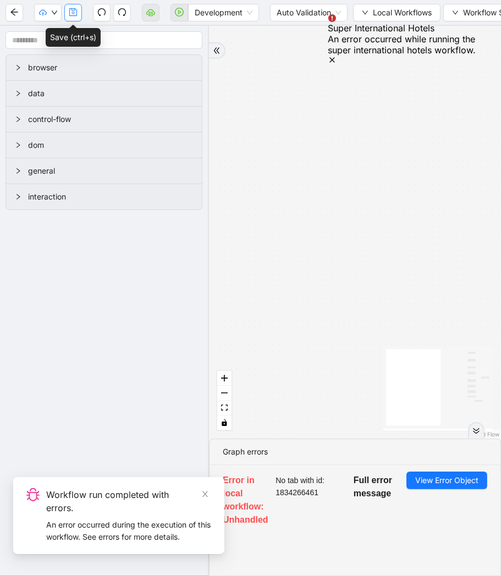
click at [69, 13] on icon "save" at bounding box center [73, 12] width 8 height 8
